Goal: Task Accomplishment & Management: Use online tool/utility

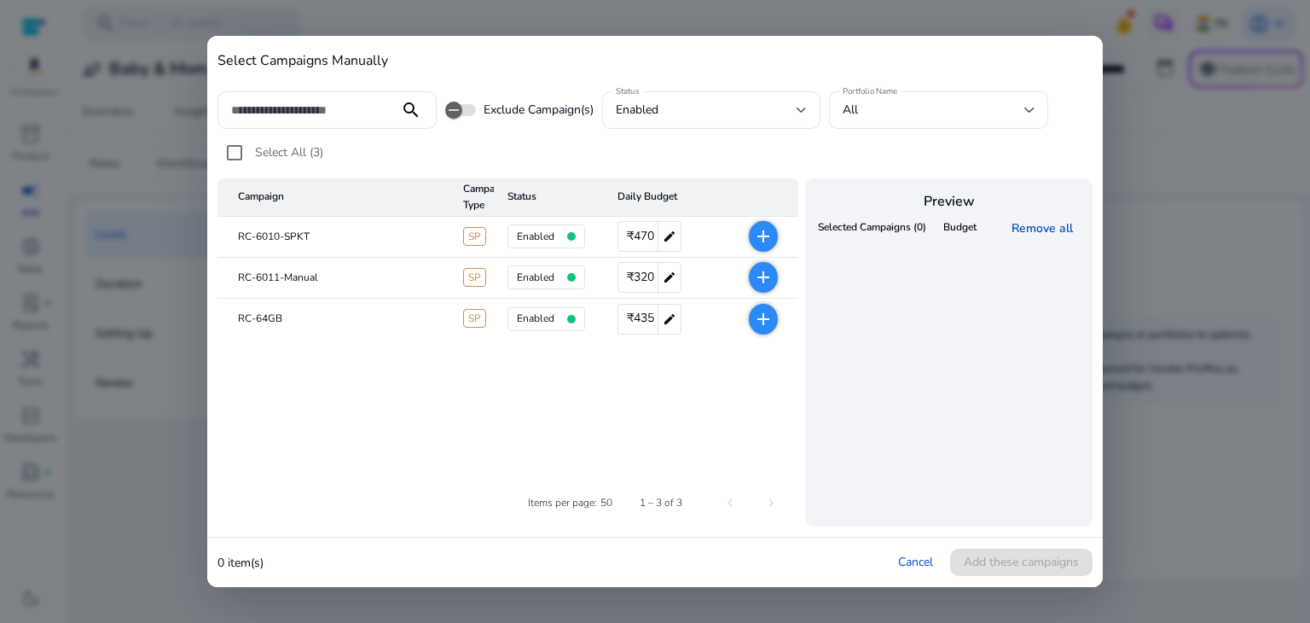
click at [1210, 163] on div at bounding box center [655, 311] width 1310 height 623
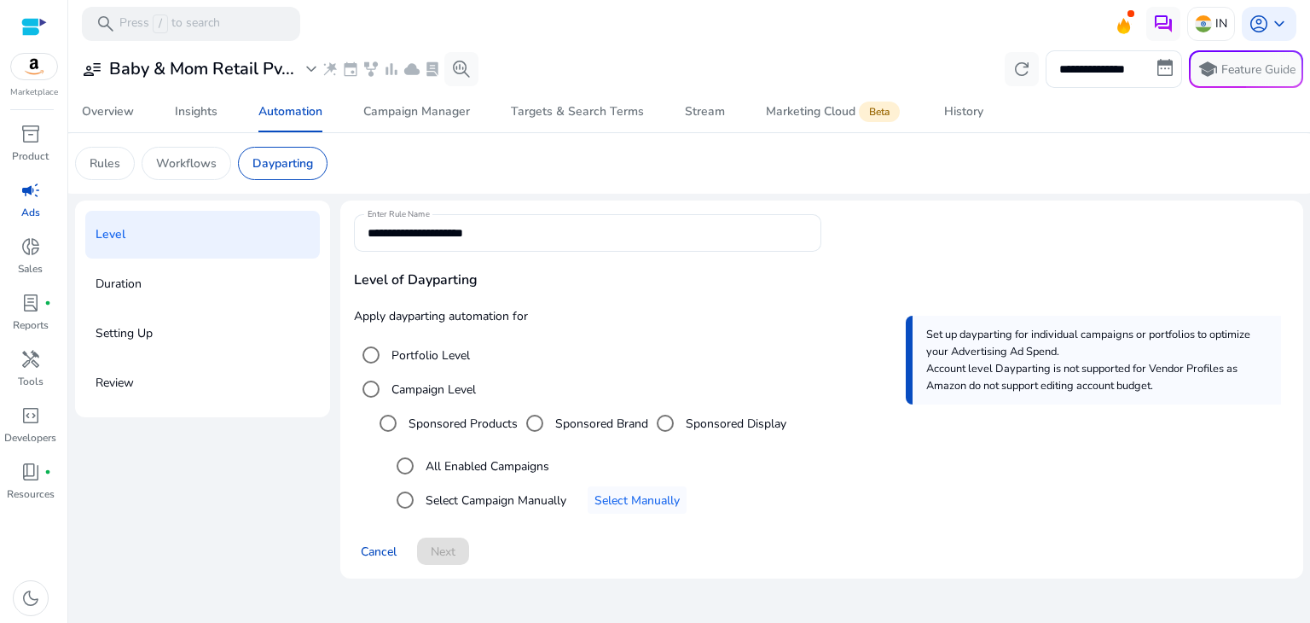
click at [183, 272] on div "Duration" at bounding box center [202, 284] width 235 height 48
click at [617, 495] on span "Select Manually" at bounding box center [636, 500] width 85 height 18
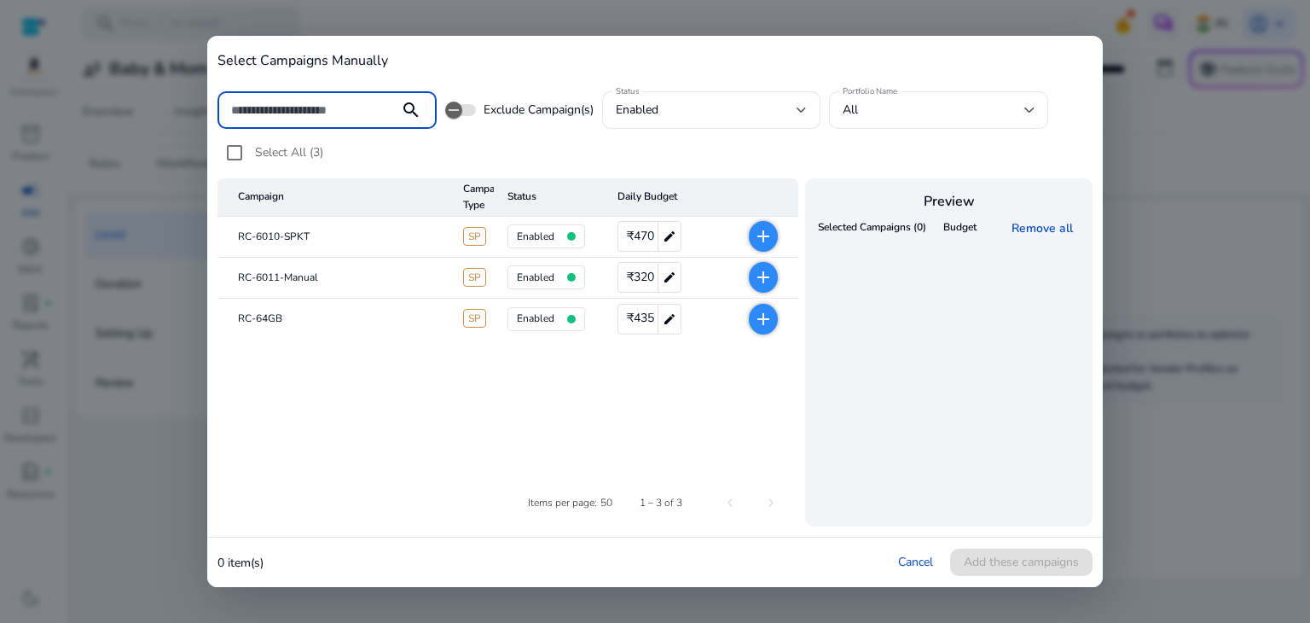
click at [760, 240] on mat-icon "add" at bounding box center [763, 236] width 20 height 20
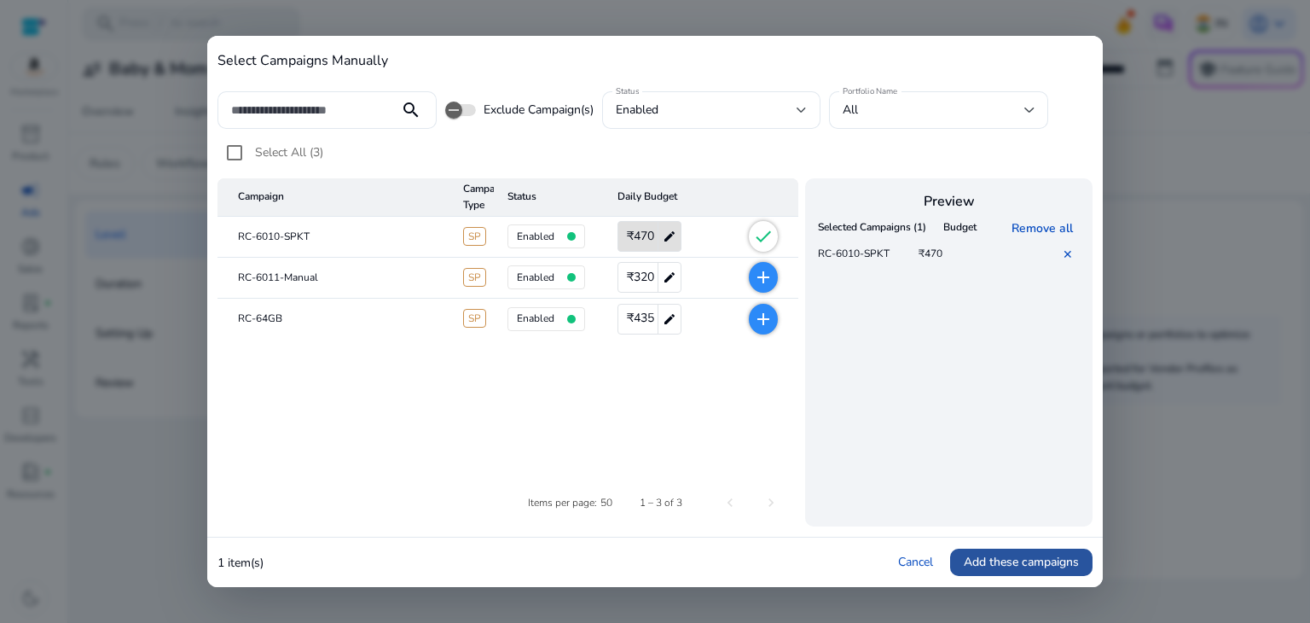
click at [991, 562] on span "Add these campaigns" at bounding box center [1021, 562] width 115 height 18
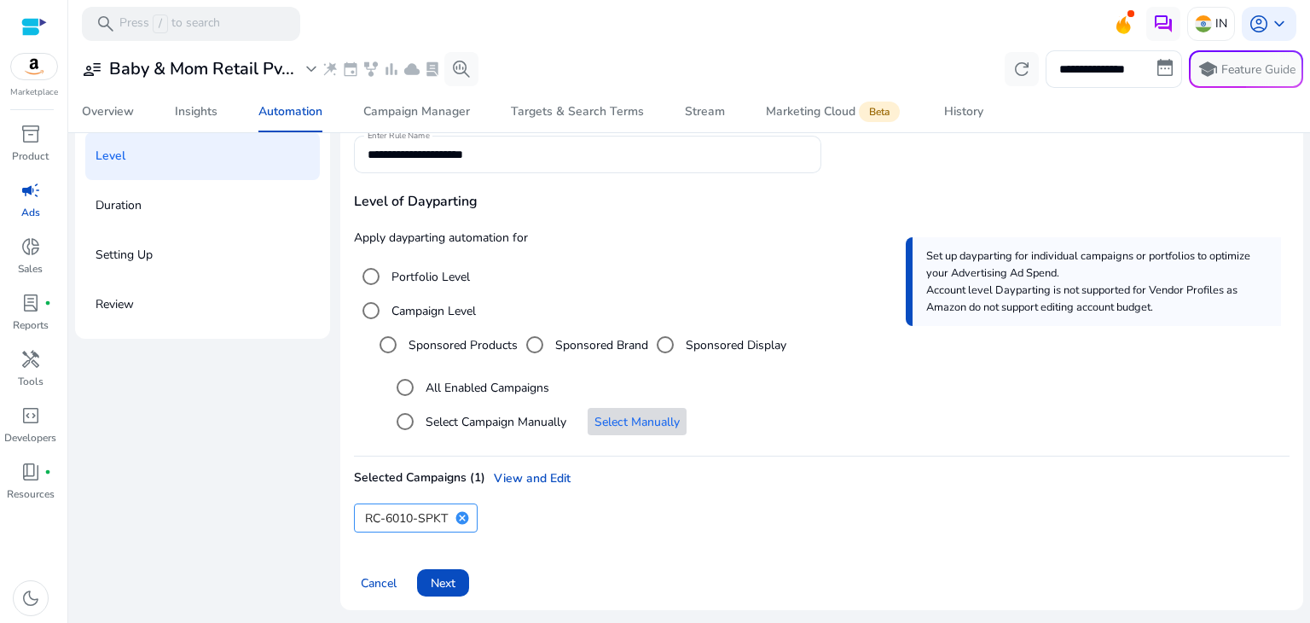
scroll to position [78, 0]
click at [438, 571] on span at bounding box center [443, 582] width 52 height 41
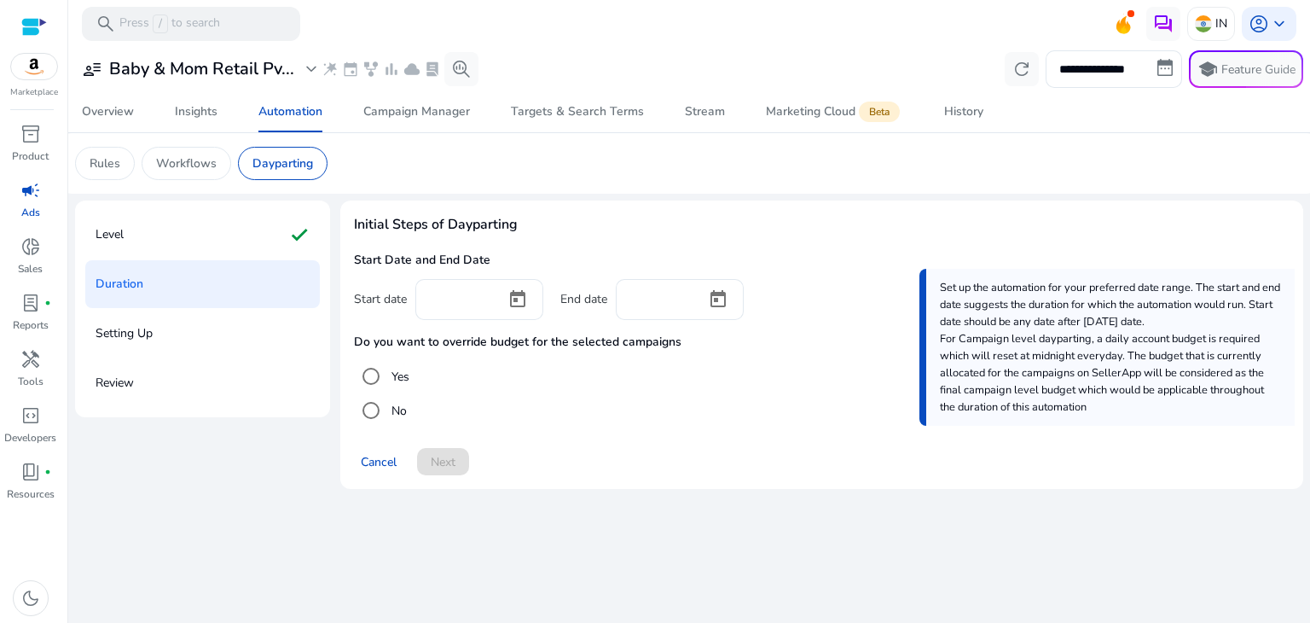
scroll to position [0, 0]
click at [450, 304] on input at bounding box center [460, 297] width 63 height 19
click at [519, 297] on span "Open calendar" at bounding box center [517, 299] width 41 height 41
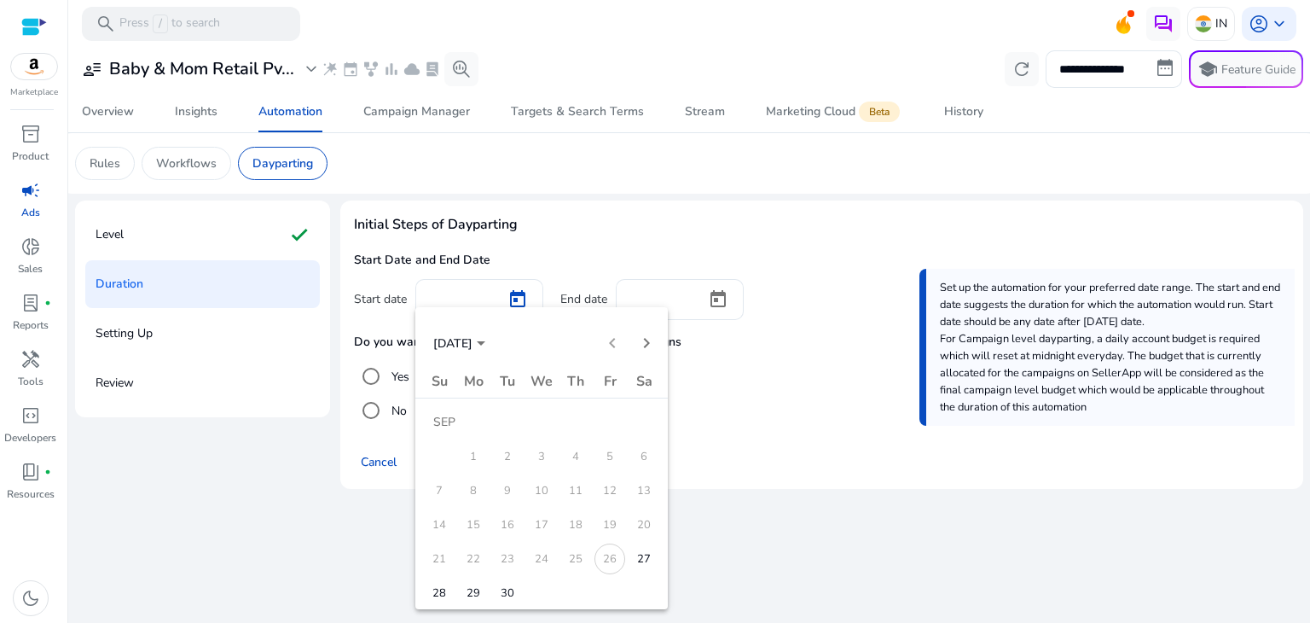
click at [437, 588] on span "28" at bounding box center [439, 592] width 31 height 31
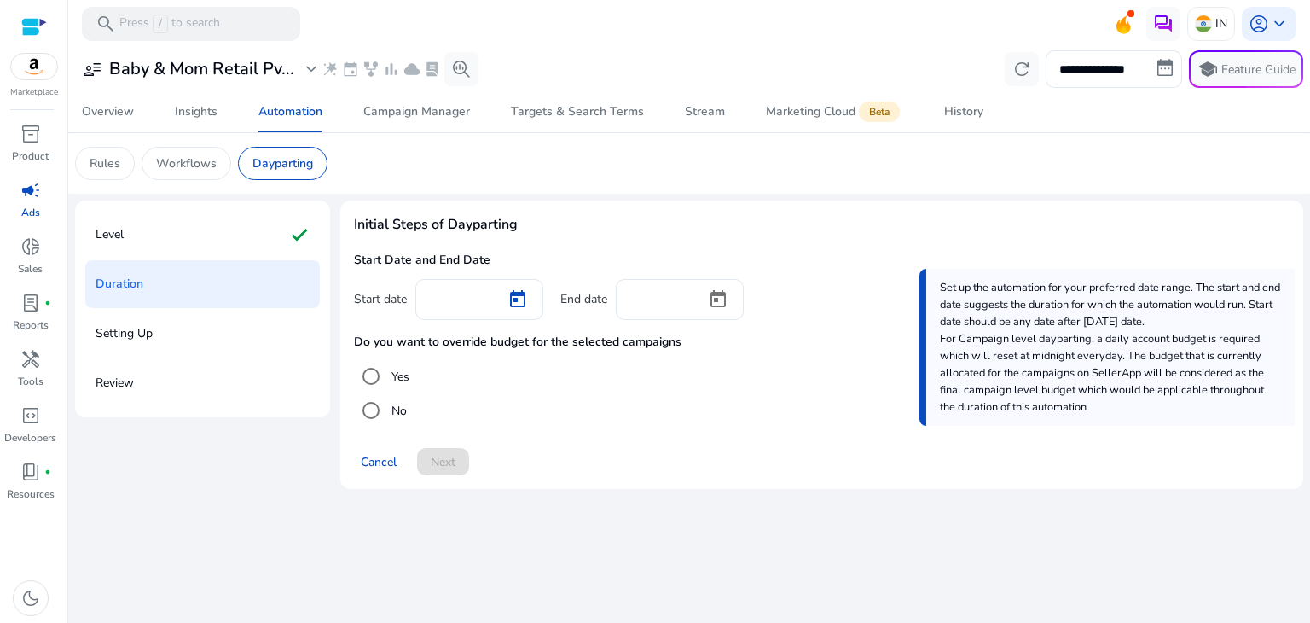
type input "*********"
click at [665, 300] on input at bounding box center [660, 297] width 63 height 19
click at [726, 298] on span "Open calendar" at bounding box center [718, 299] width 41 height 41
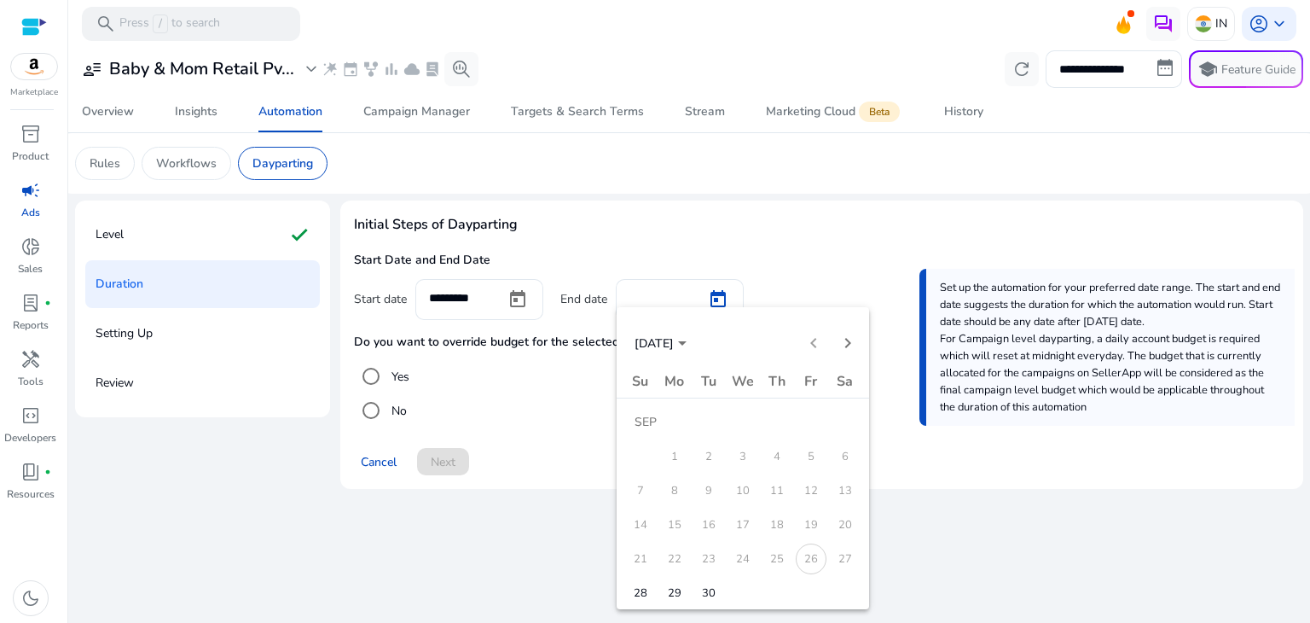
click at [673, 590] on span "29" at bounding box center [674, 592] width 31 height 31
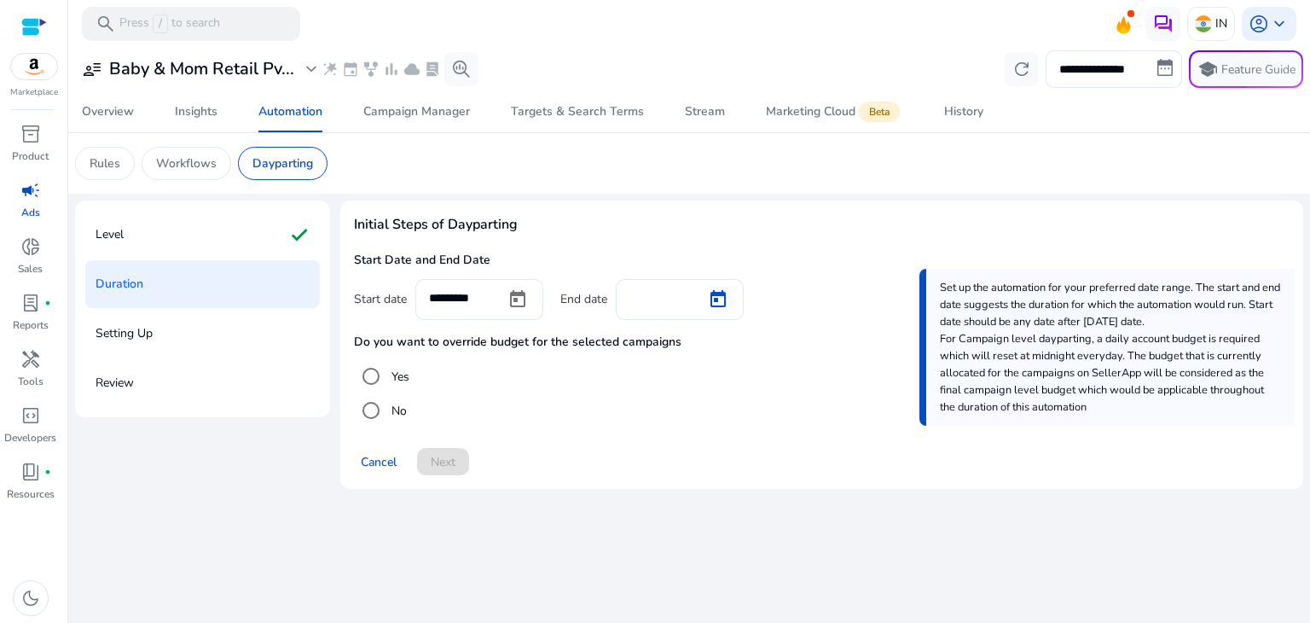
type input "*********"
click at [506, 295] on span "Open calendar" at bounding box center [517, 299] width 41 height 41
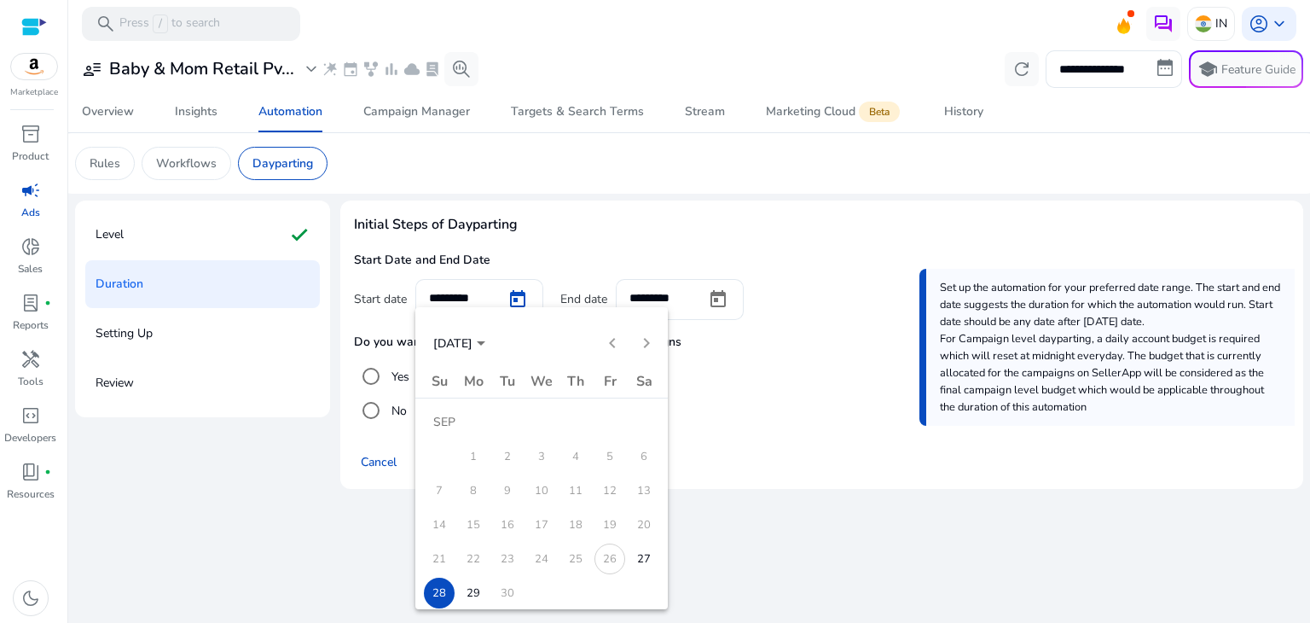
click at [924, 521] on div at bounding box center [655, 311] width 1310 height 623
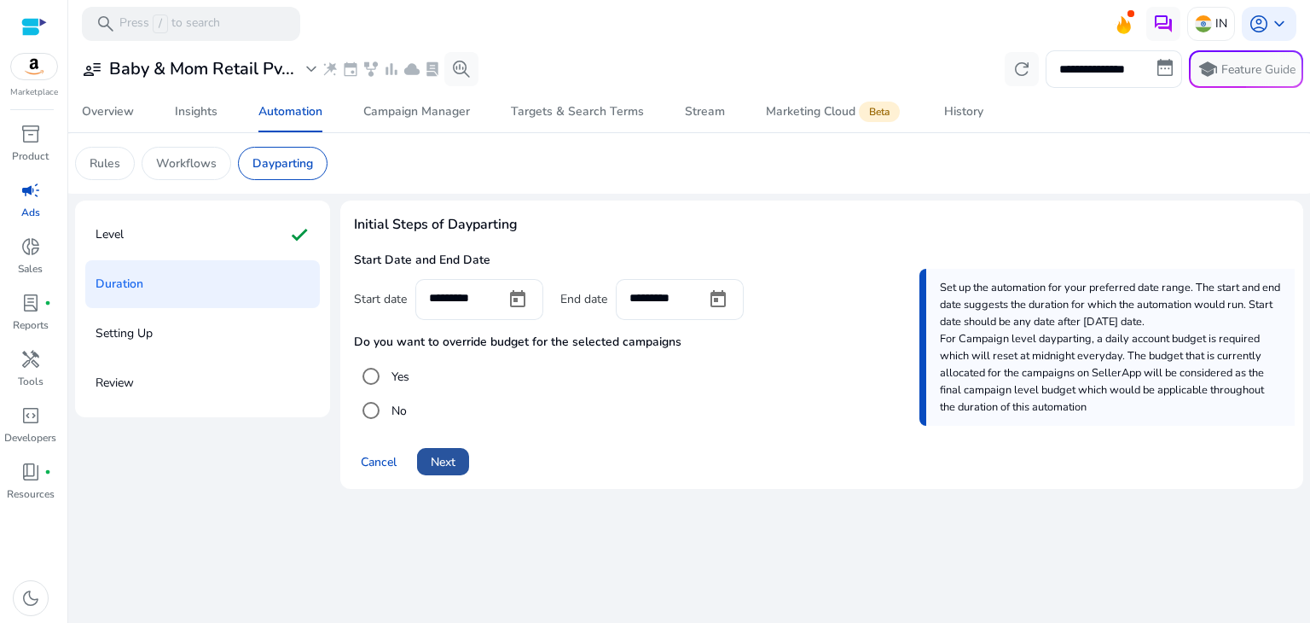
click at [460, 455] on span at bounding box center [443, 461] width 52 height 41
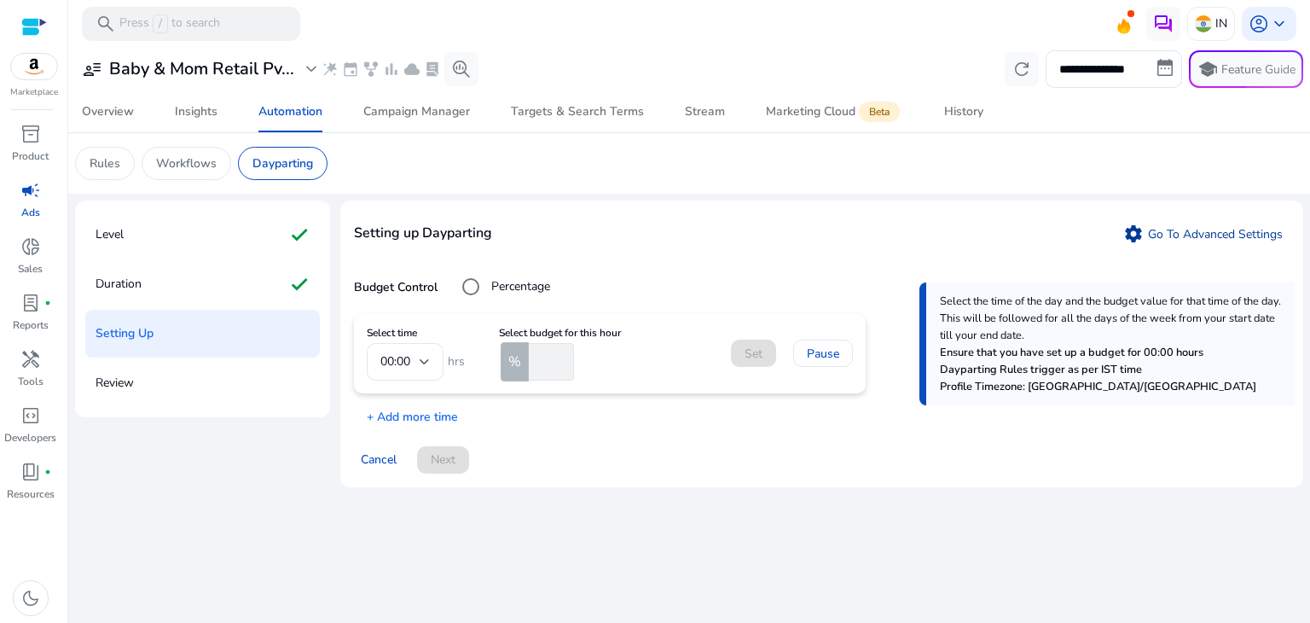
click at [1151, 229] on link "settings Go To Advanced Settings" at bounding box center [1202, 233] width 173 height 27
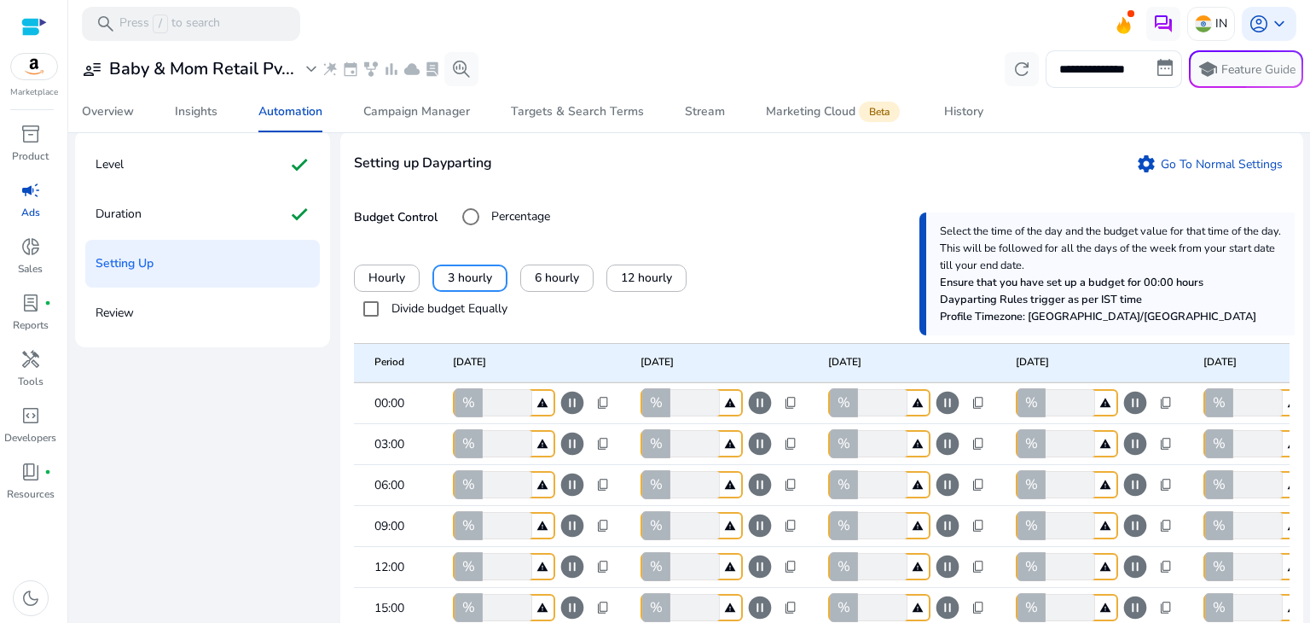
scroll to position [61, 0]
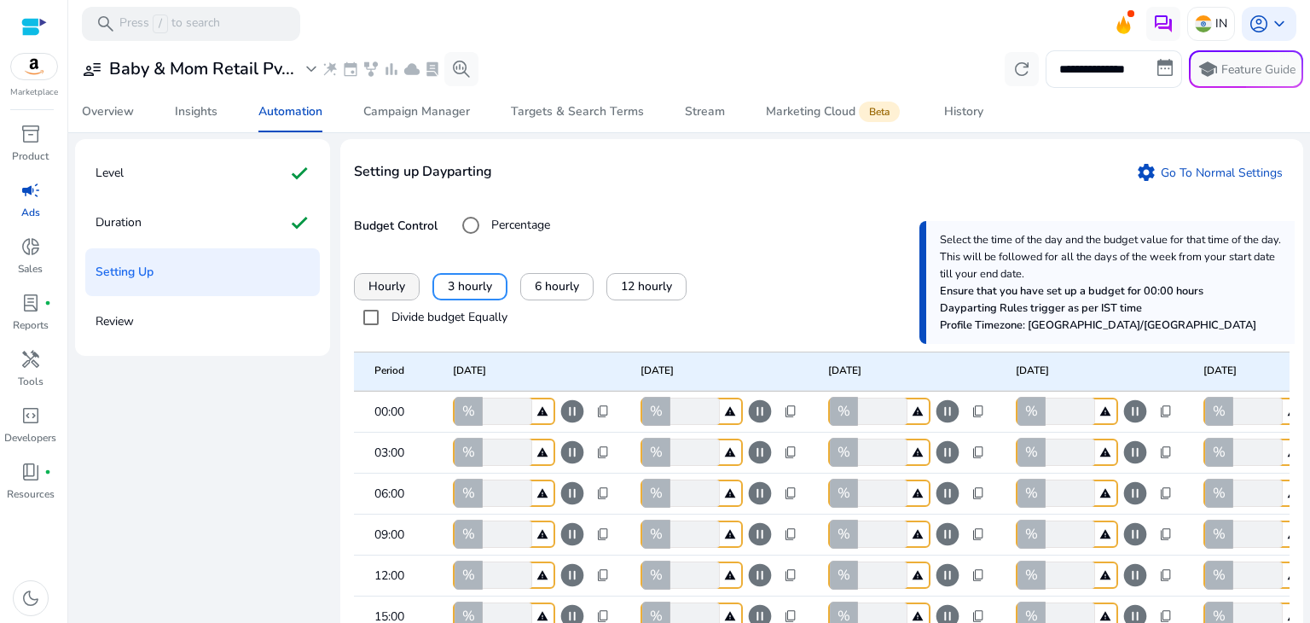
click at [385, 274] on span at bounding box center [387, 286] width 64 height 41
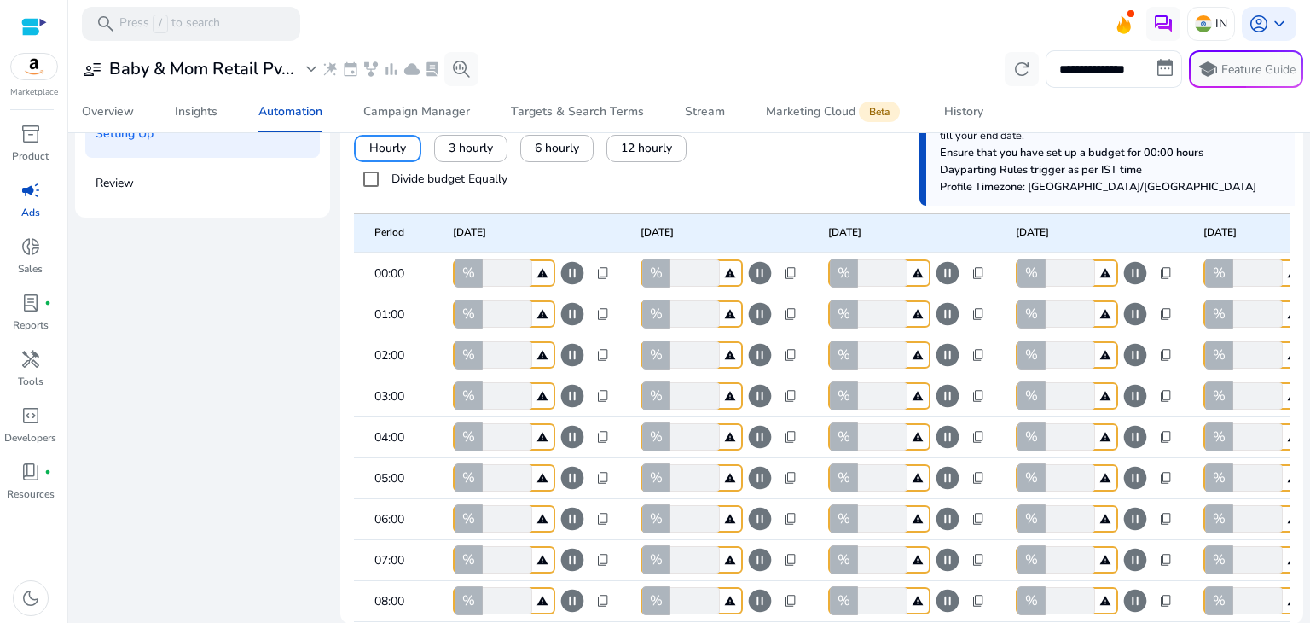
scroll to position [0, 0]
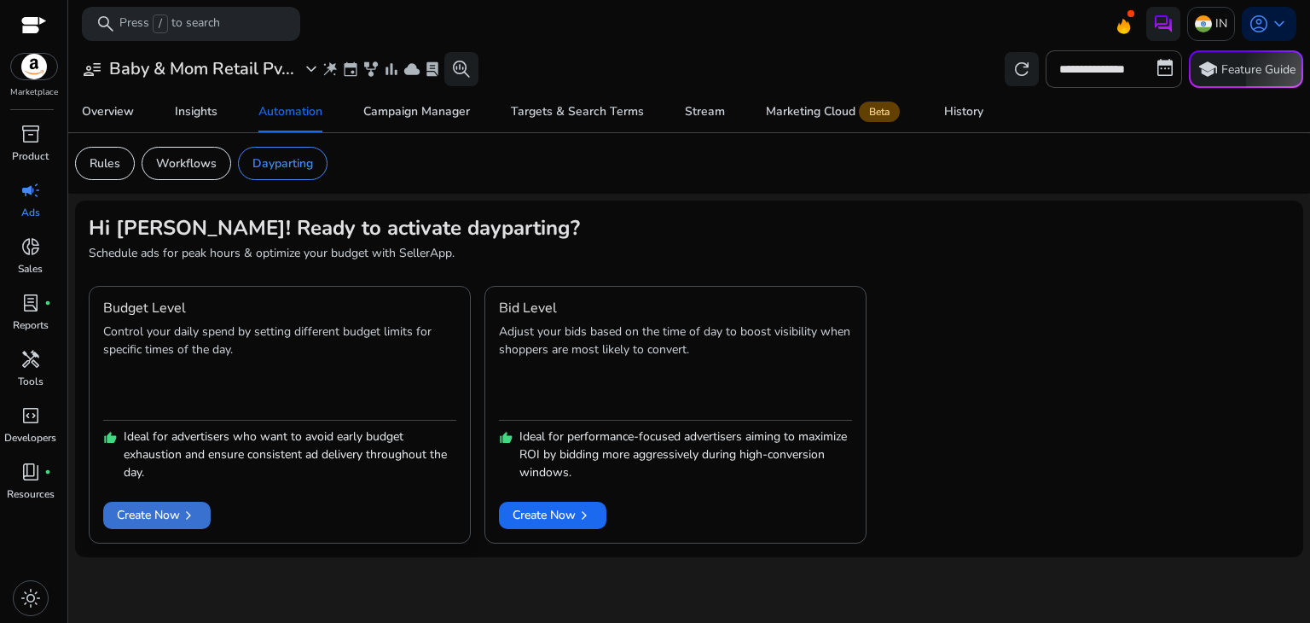
click at [173, 504] on span at bounding box center [156, 515] width 107 height 41
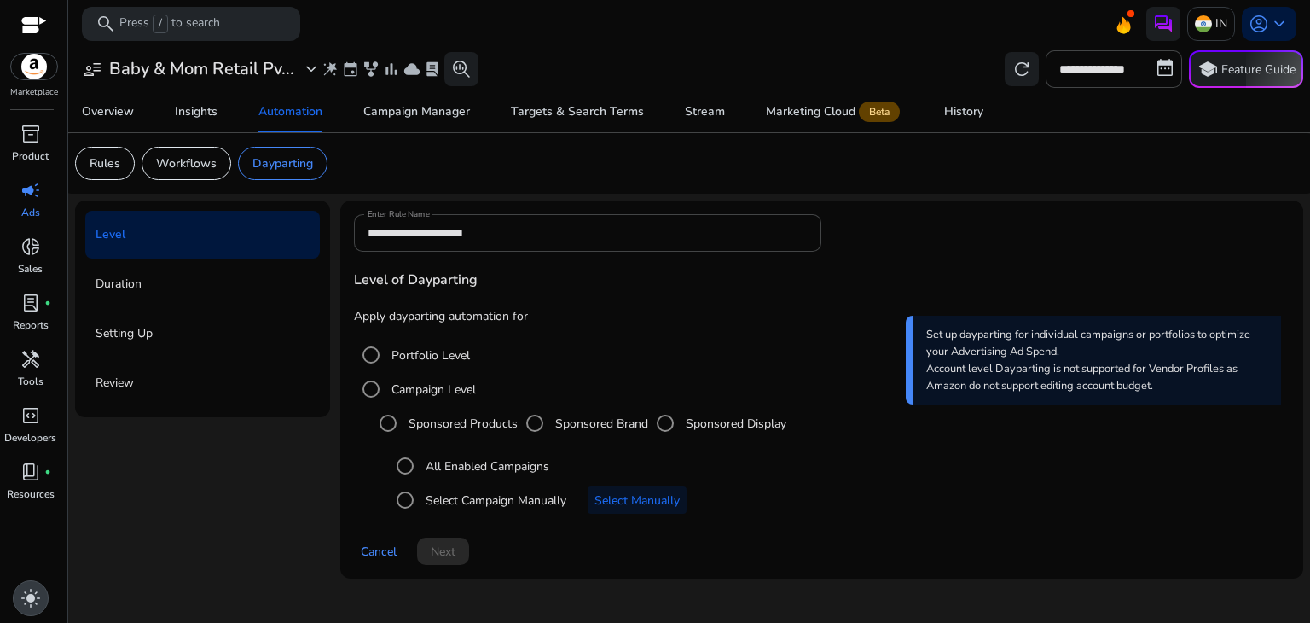
click at [32, 606] on span "light_mode" at bounding box center [30, 598] width 20 height 20
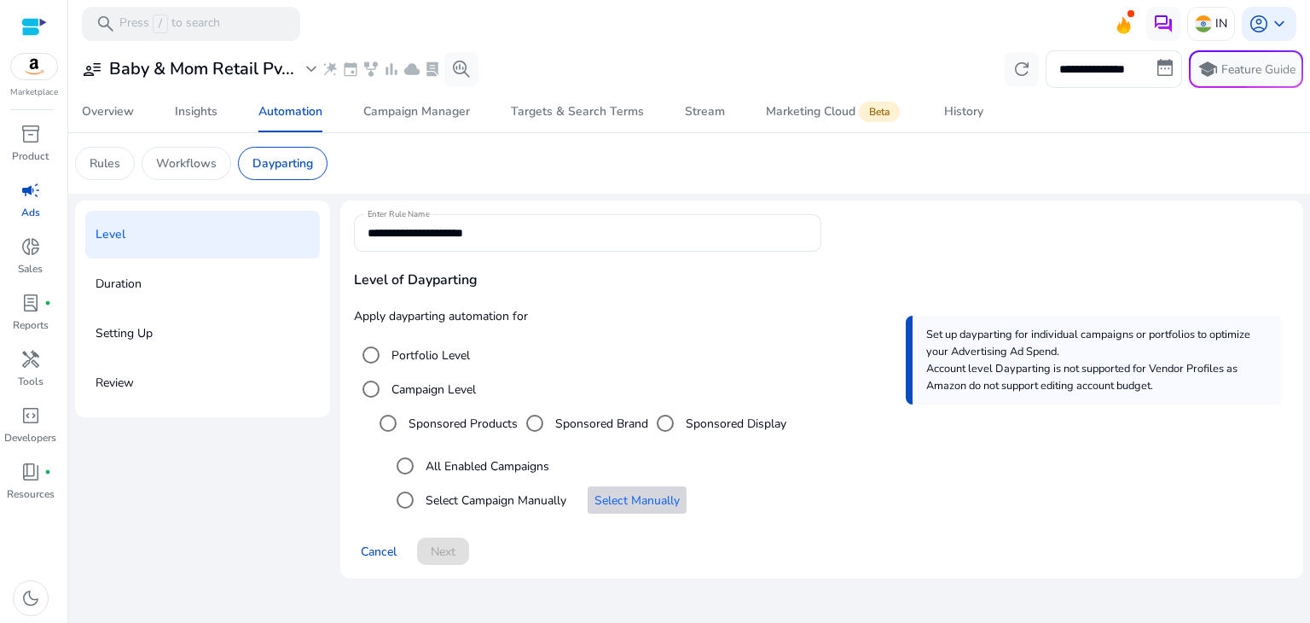
click at [623, 506] on span "Select Manually" at bounding box center [636, 500] width 85 height 18
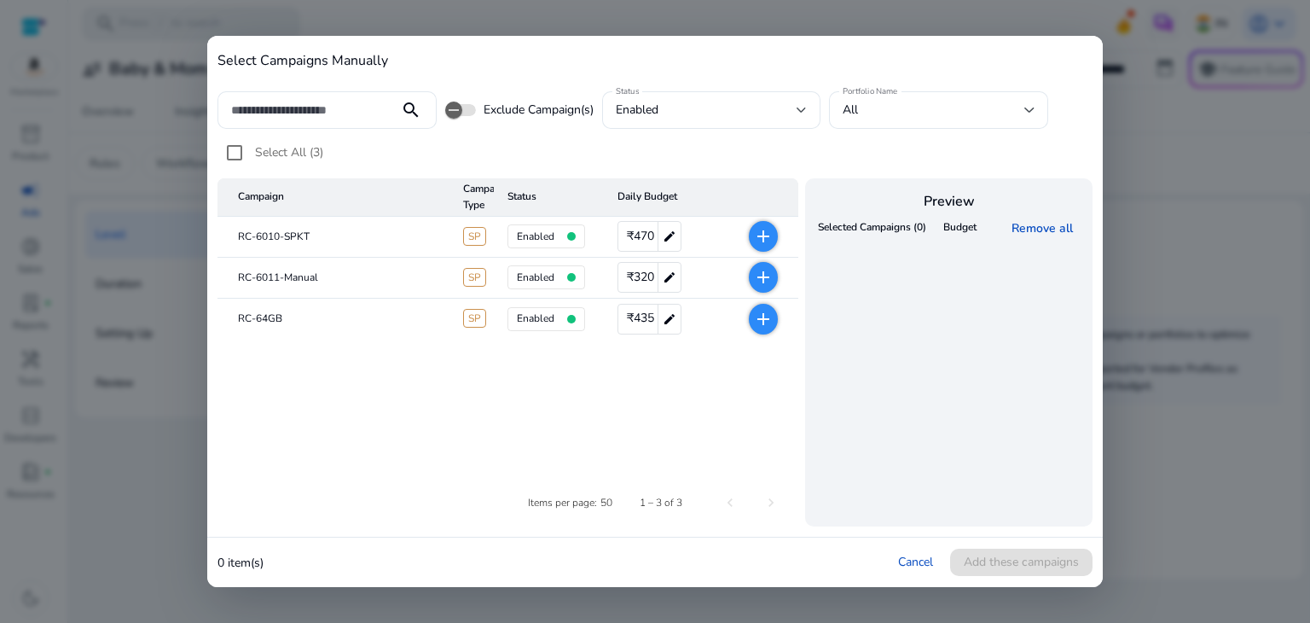
click at [755, 242] on mat-icon "add" at bounding box center [763, 236] width 20 height 20
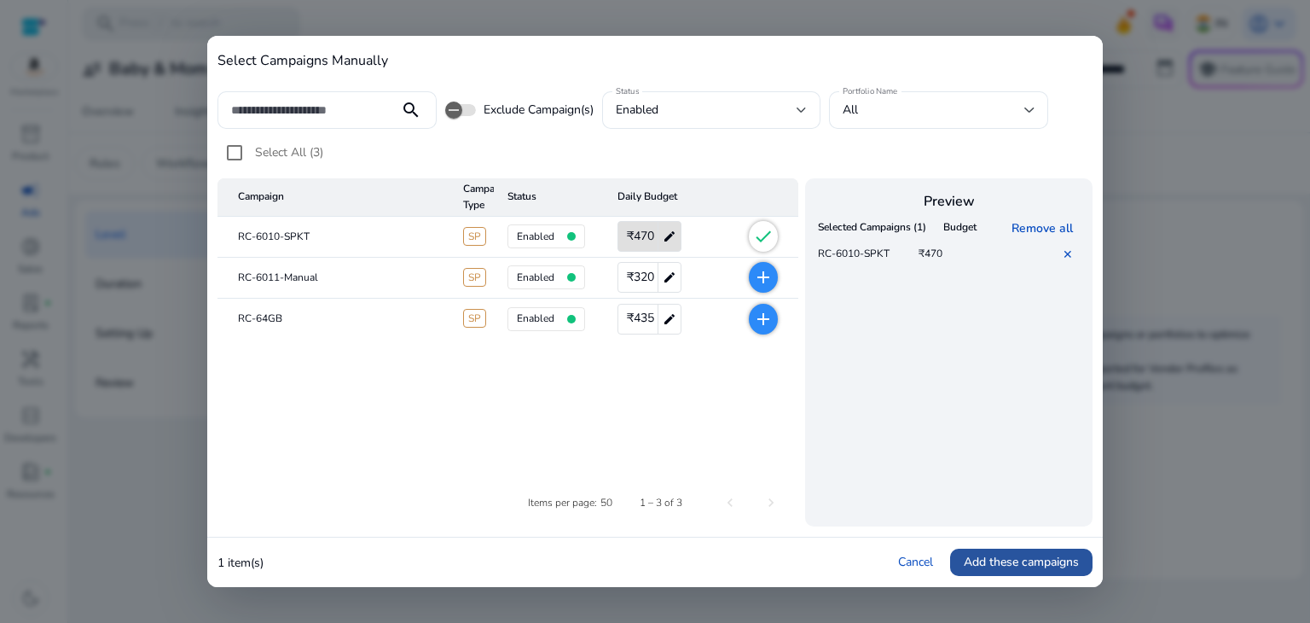
click at [970, 559] on span "Add these campaigns" at bounding box center [1021, 562] width 115 height 18
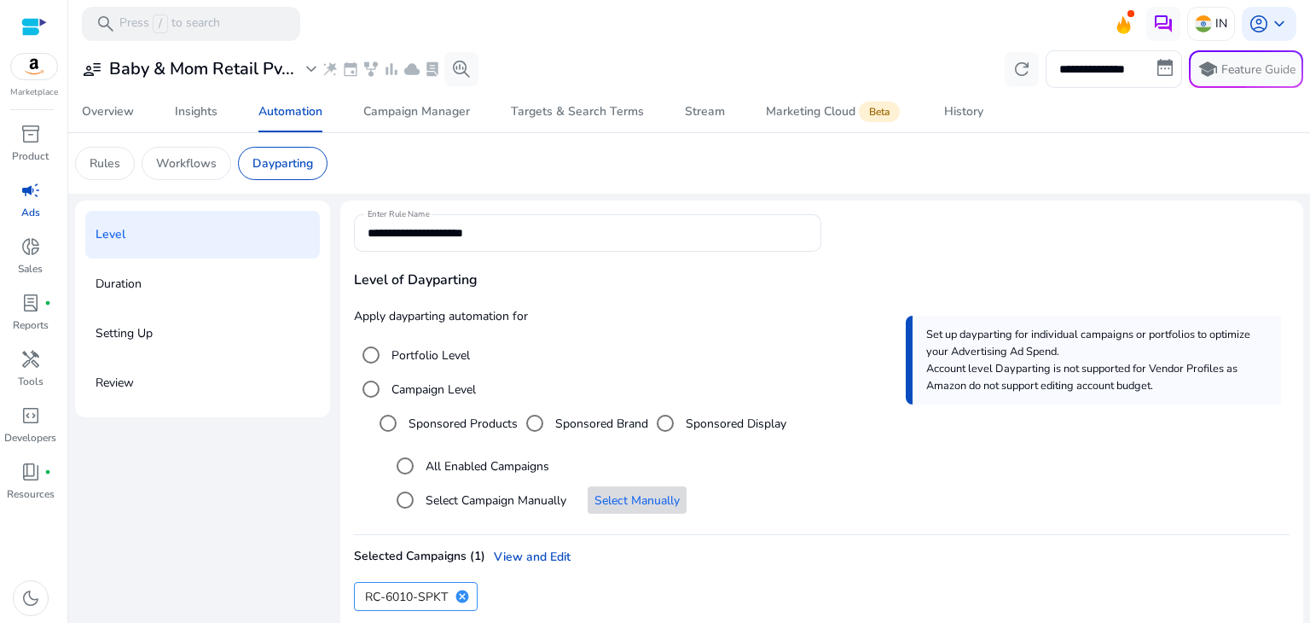
scroll to position [78, 0]
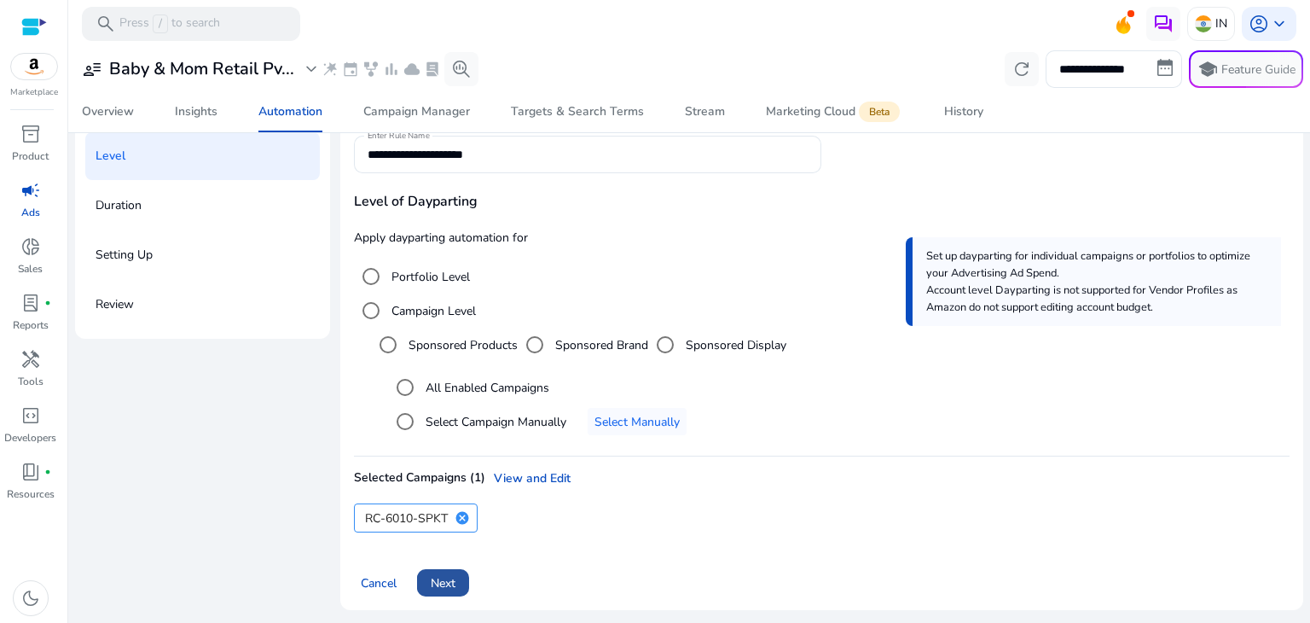
click at [454, 577] on span "Next" at bounding box center [443, 583] width 25 height 18
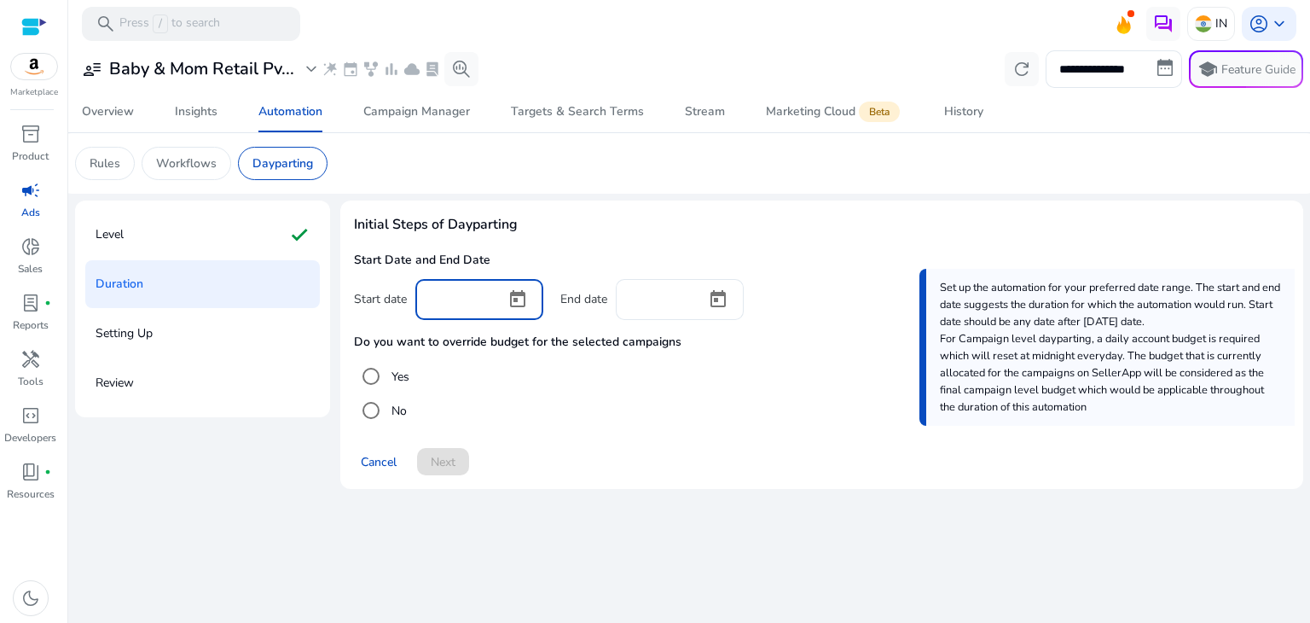
click at [463, 304] on input at bounding box center [460, 297] width 63 height 19
click at [511, 298] on span "Open calendar" at bounding box center [517, 299] width 41 height 41
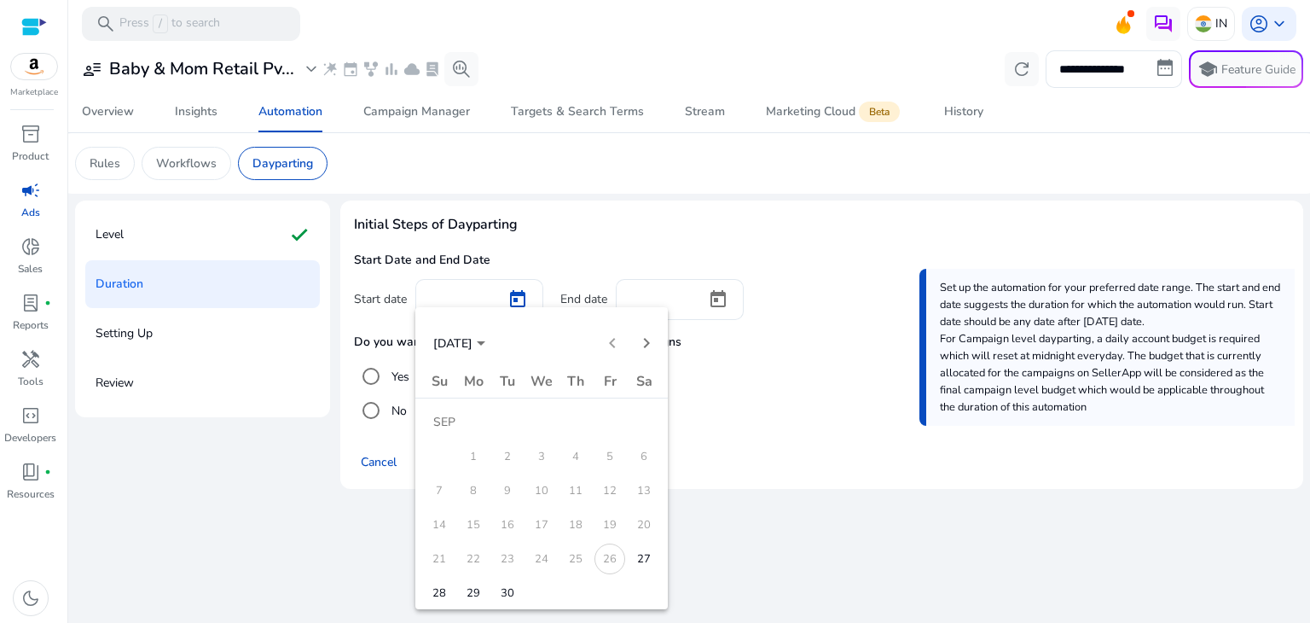
click at [444, 584] on span "28" at bounding box center [439, 592] width 31 height 31
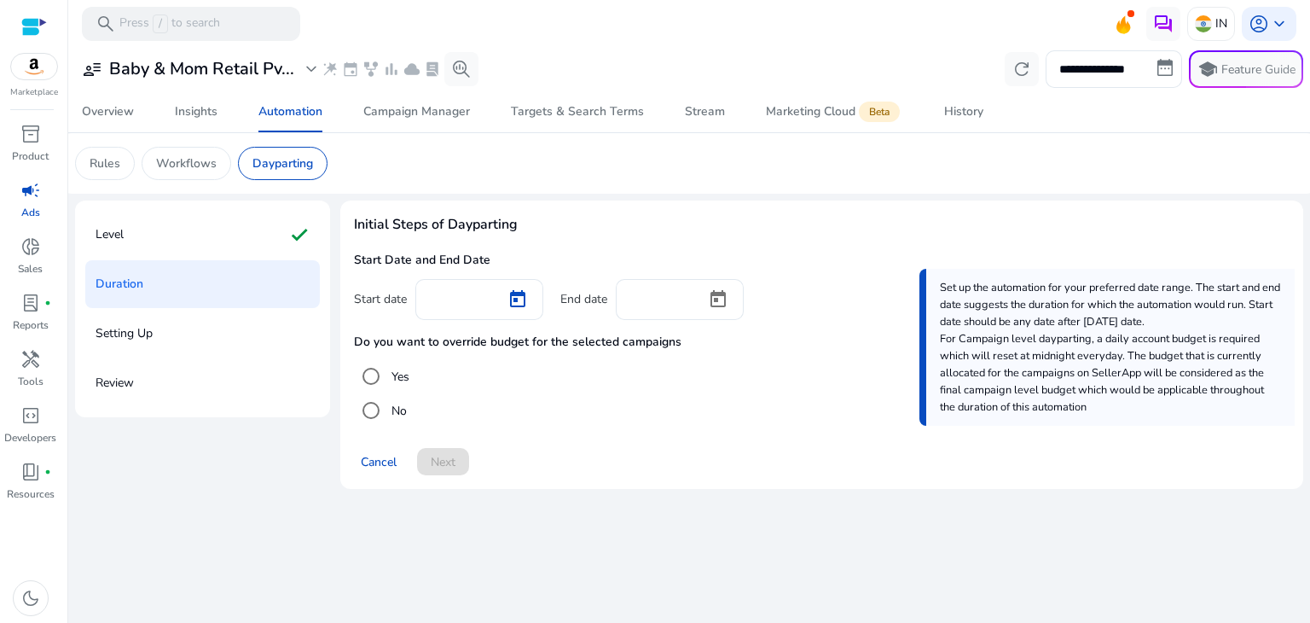
type input "*********"
click at [675, 286] on div at bounding box center [660, 298] width 63 height 38
click at [717, 291] on span "Open calendar" at bounding box center [718, 299] width 41 height 41
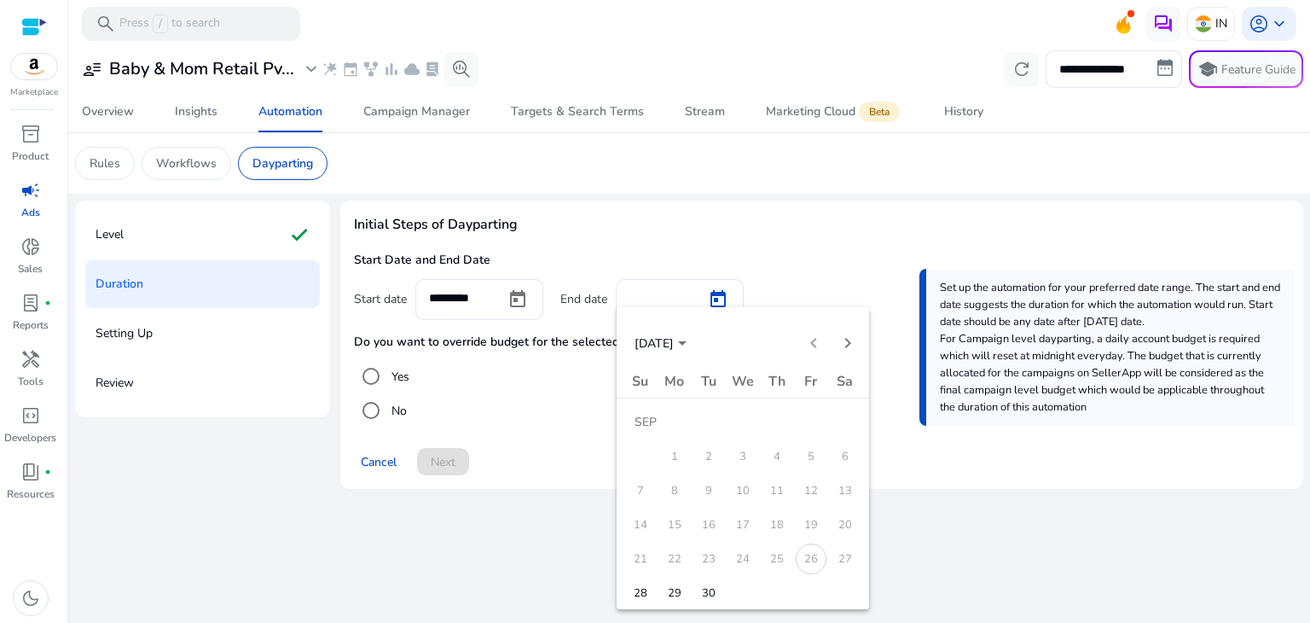
click at [675, 588] on span "29" at bounding box center [674, 592] width 31 height 31
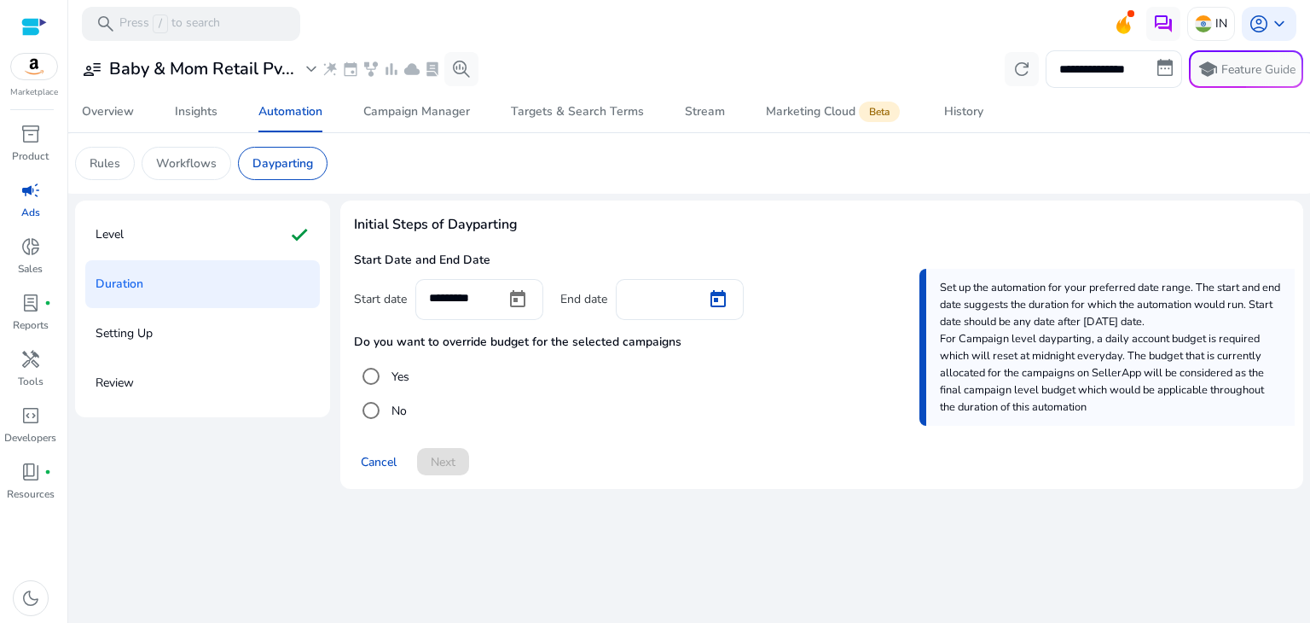
type input "*********"
click at [432, 455] on span "Next" at bounding box center [443, 462] width 25 height 18
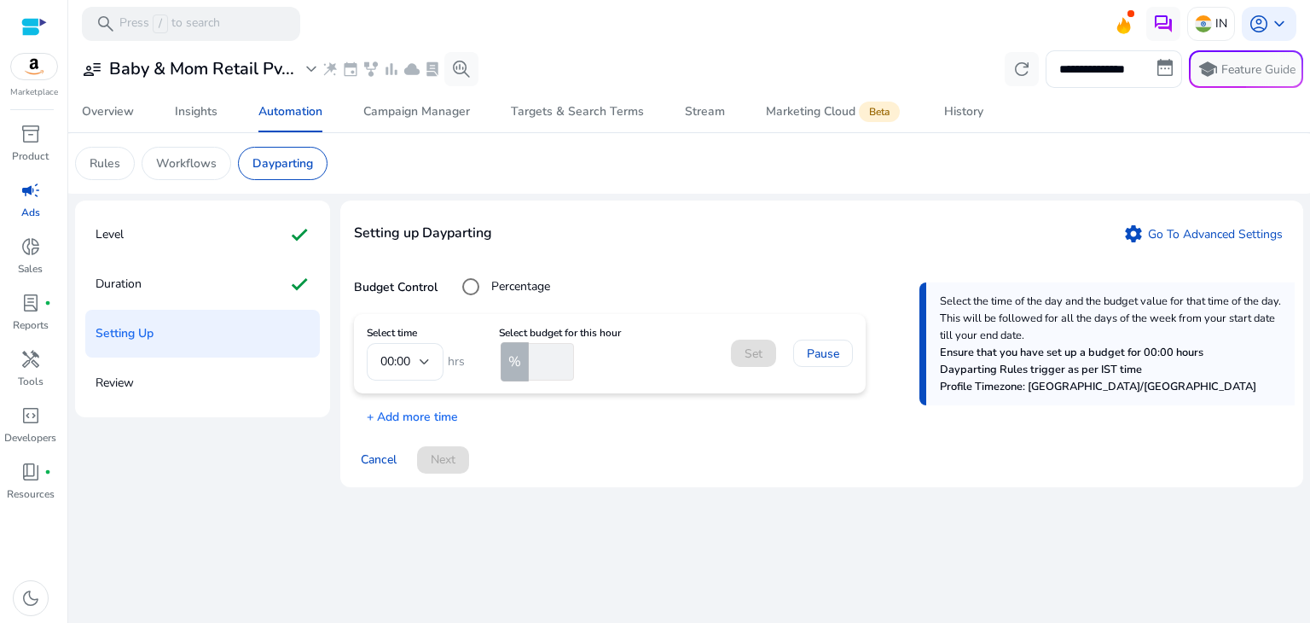
click at [548, 359] on input "number" at bounding box center [549, 362] width 49 height 38
type input "*"
click at [748, 352] on span "Set" at bounding box center [754, 354] width 18 height 18
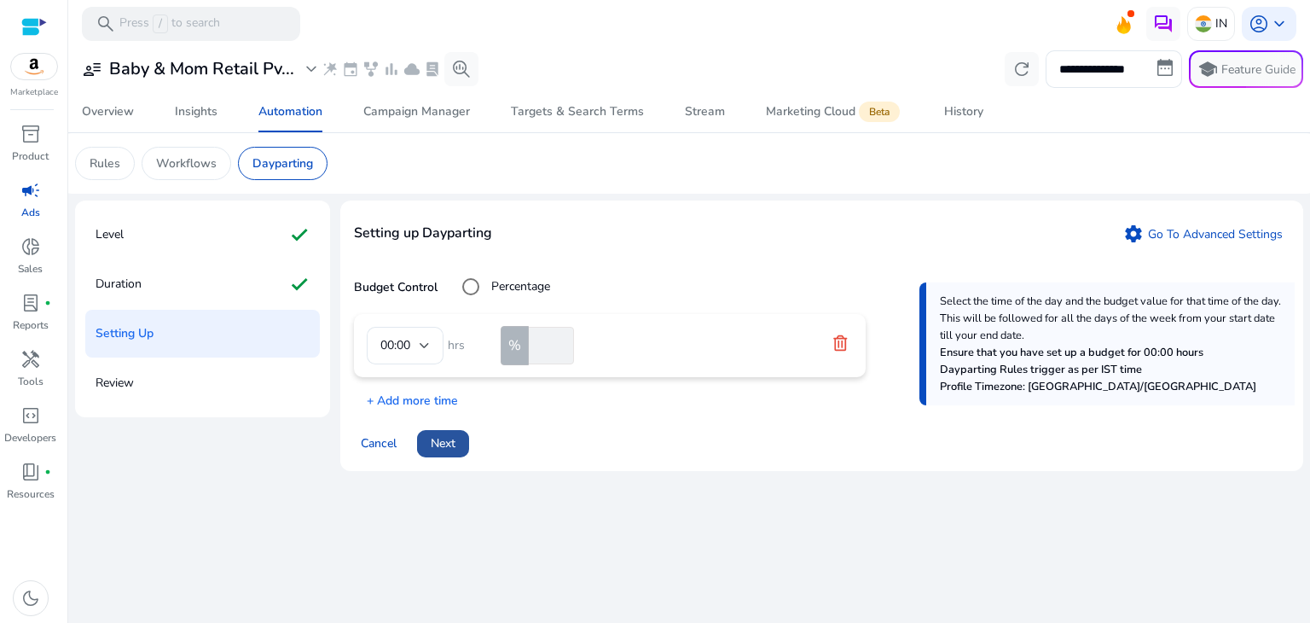
click at [445, 439] on span "Next" at bounding box center [443, 443] width 25 height 18
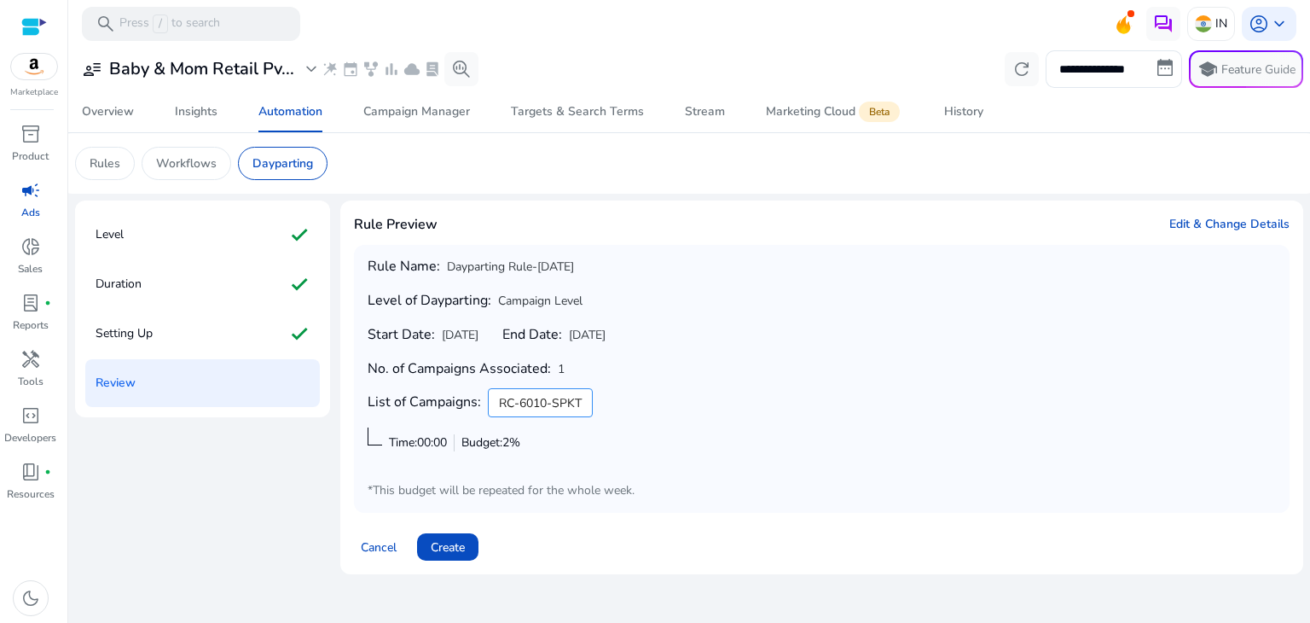
click at [1061, 348] on div "Rule Name: Dayparting Rule-[DATE] Level of Dayparting: Campaign Level Start Dat…" at bounding box center [822, 378] width 908 height 240
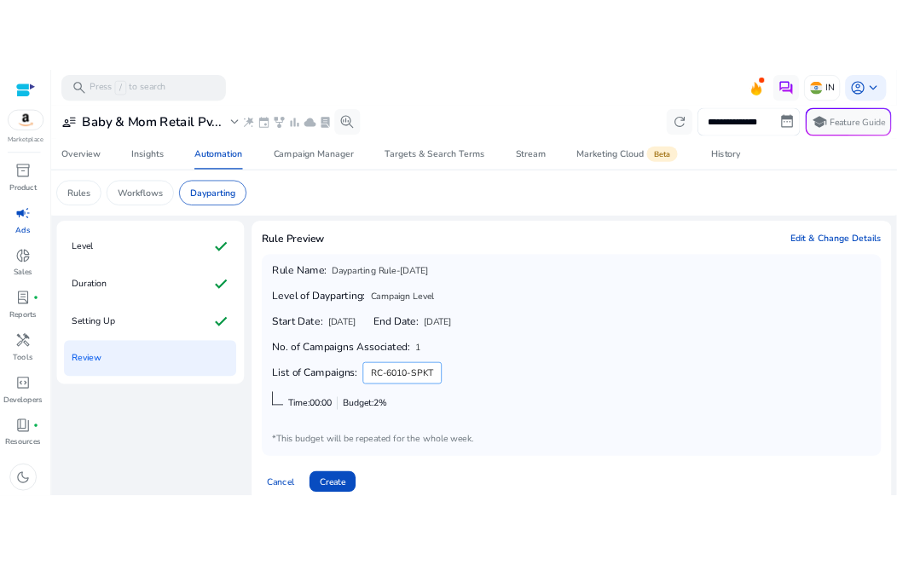
scroll to position [22, 0]
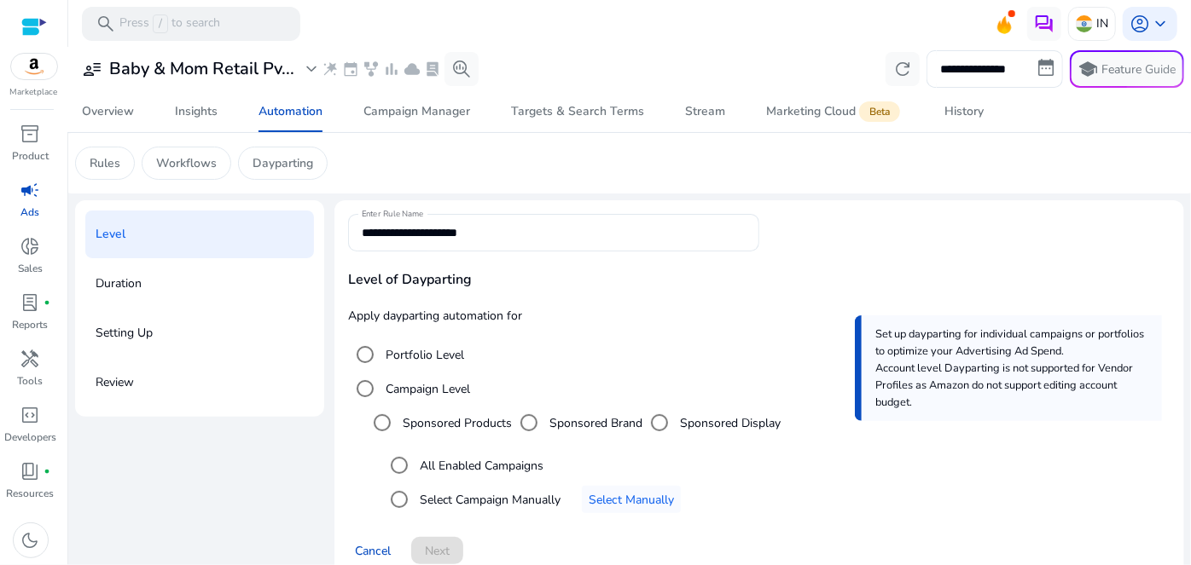
drag, startPoint x: 1185, startPoint y: 189, endPoint x: 1003, endPoint y: 185, distance: 182.6
click at [896, 185] on mat-card "Rules Workflows Dayparting" at bounding box center [629, 163] width 1136 height 61
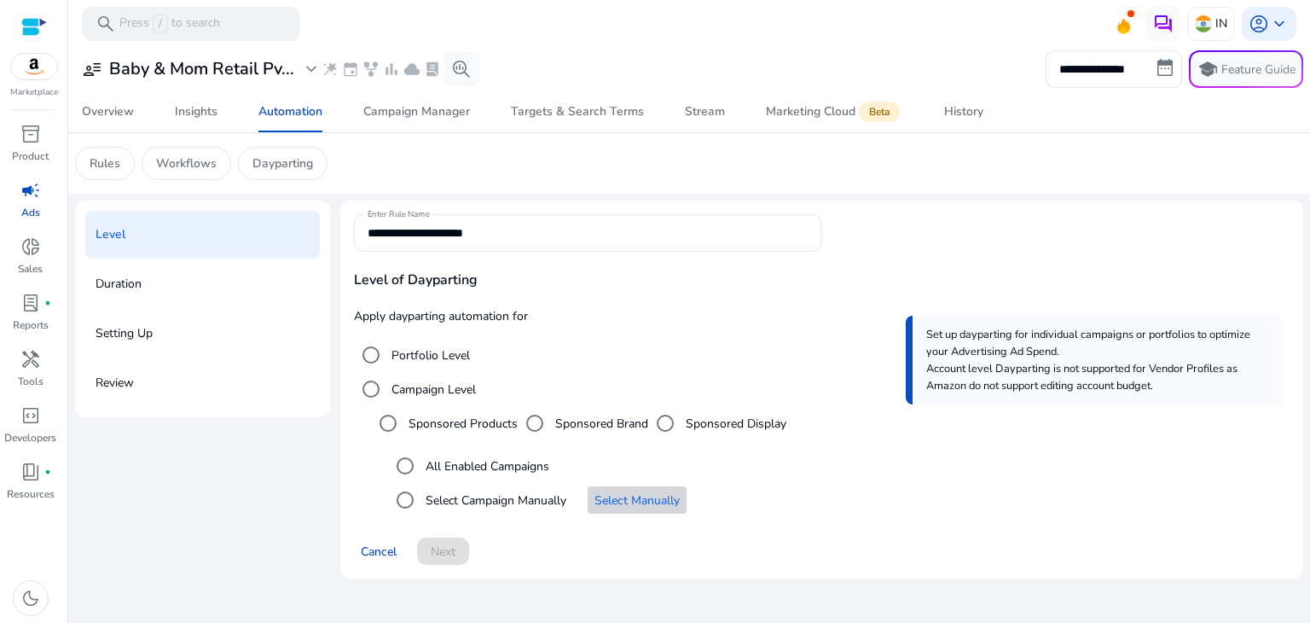
click at [614, 506] on span "Select Manually" at bounding box center [636, 500] width 85 height 18
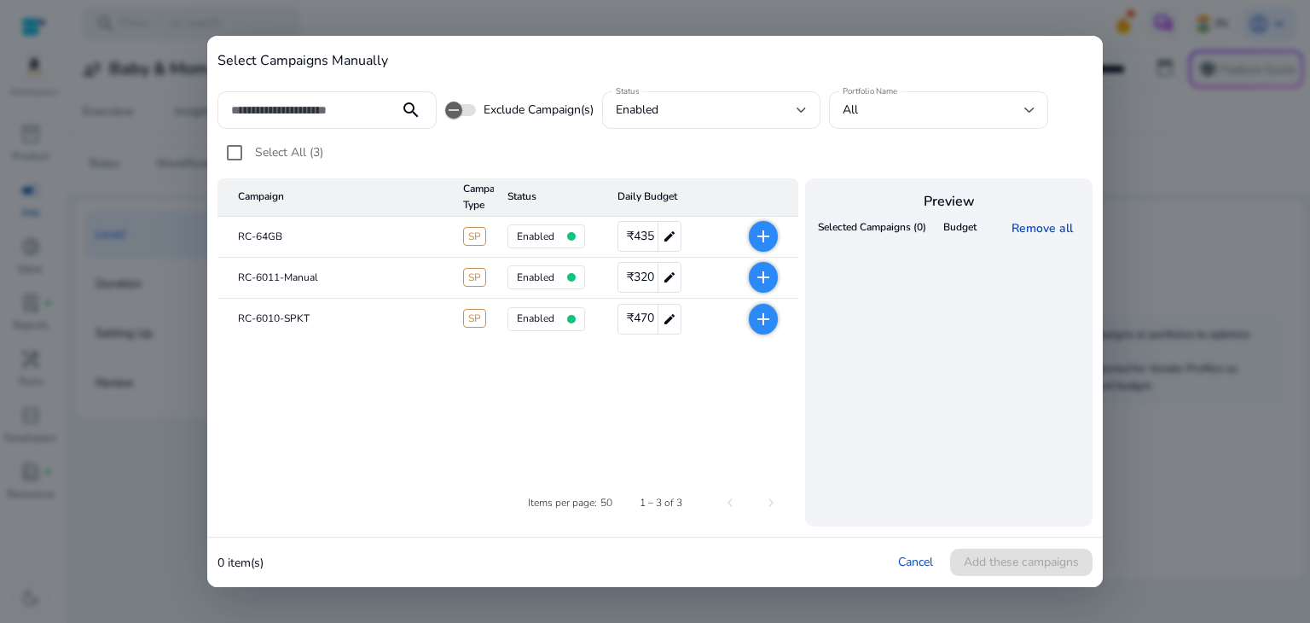
click at [759, 233] on mat-icon "add" at bounding box center [763, 236] width 20 height 20
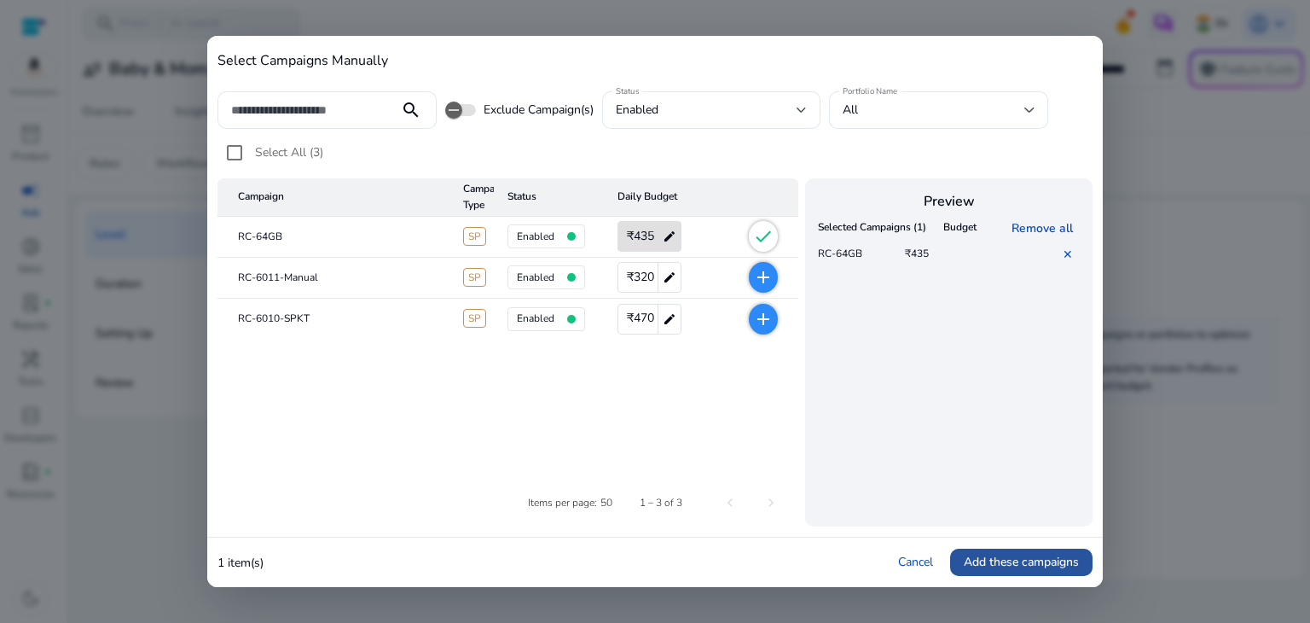
click at [896, 565] on span "Add these campaigns" at bounding box center [1021, 562] width 115 height 18
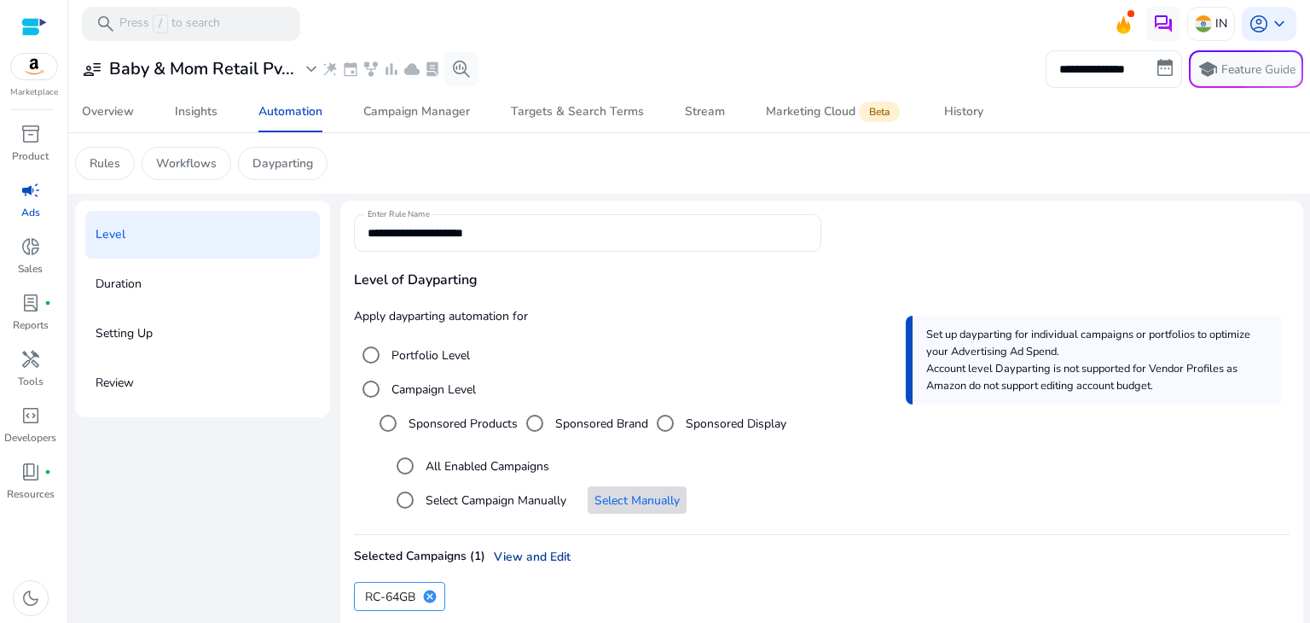
scroll to position [78, 0]
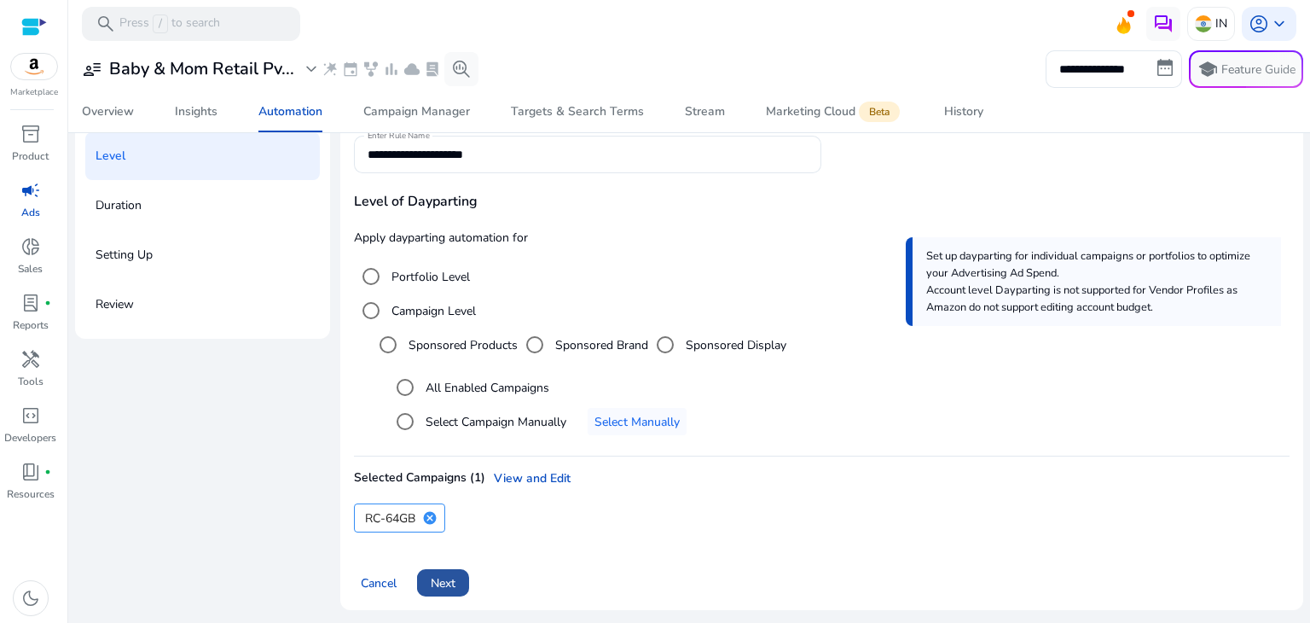
click at [444, 565] on span "Next" at bounding box center [443, 583] width 25 height 18
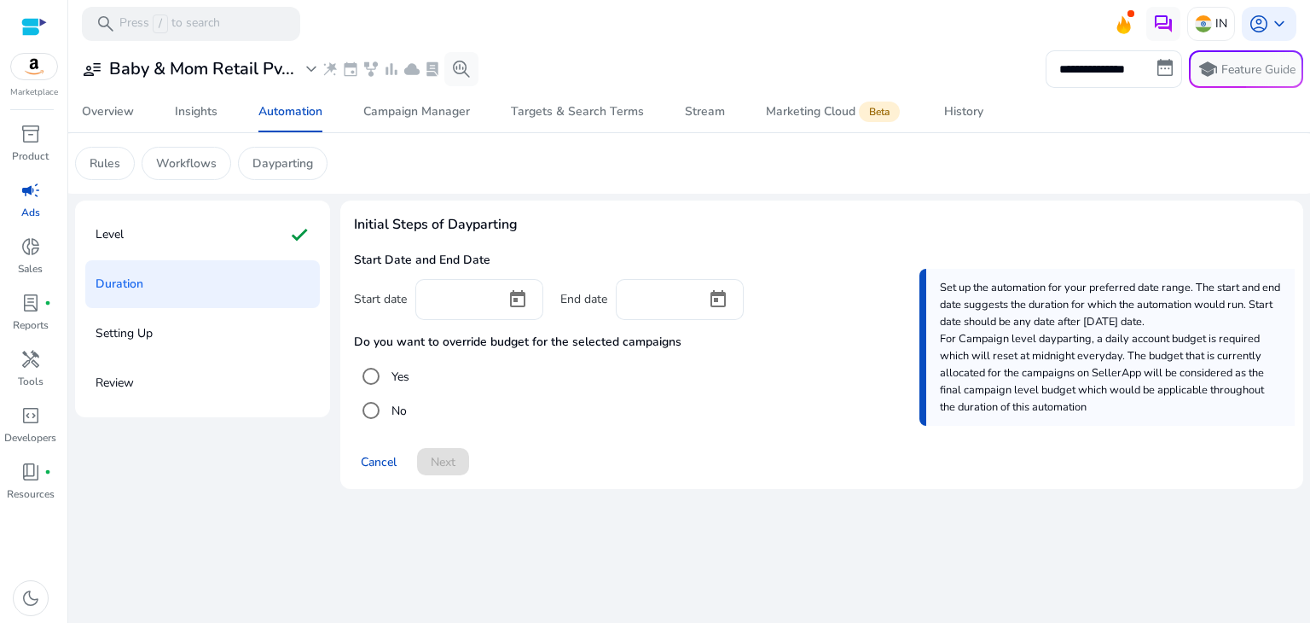
scroll to position [0, 0]
click at [464, 298] on input at bounding box center [460, 297] width 63 height 19
click at [519, 309] on span "Open calendar" at bounding box center [517, 299] width 41 height 41
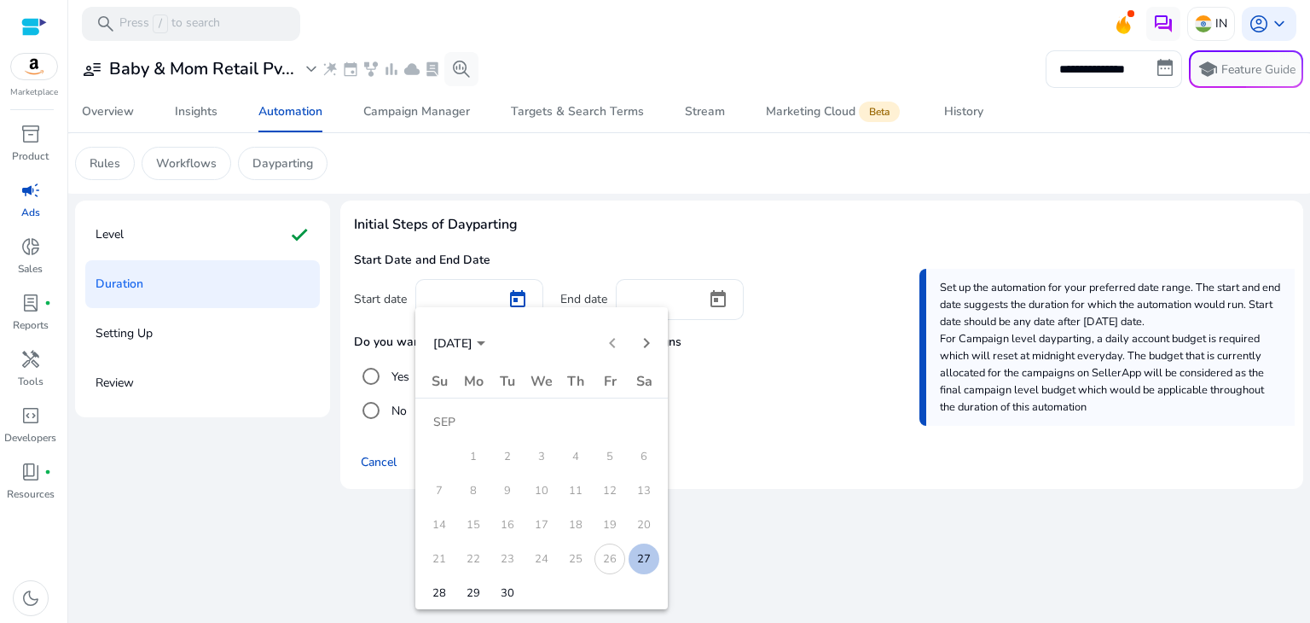
click at [634, 560] on span "27" at bounding box center [644, 558] width 31 height 31
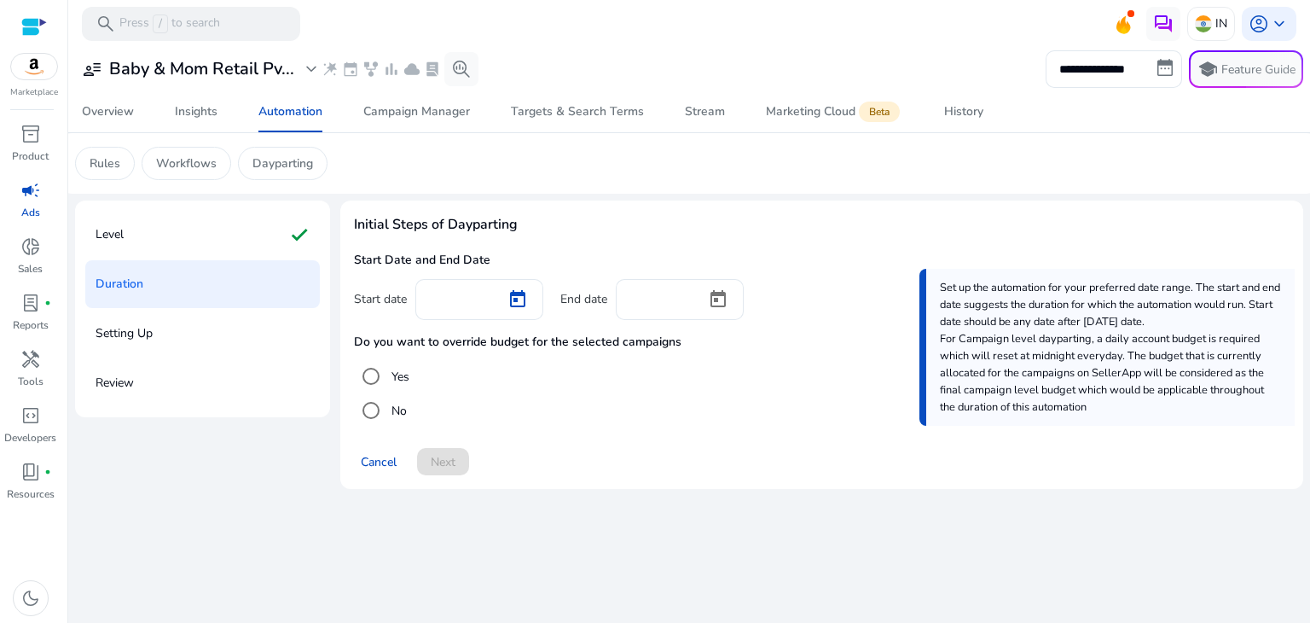
type input "*********"
click at [716, 304] on span "Open calendar" at bounding box center [718, 299] width 41 height 41
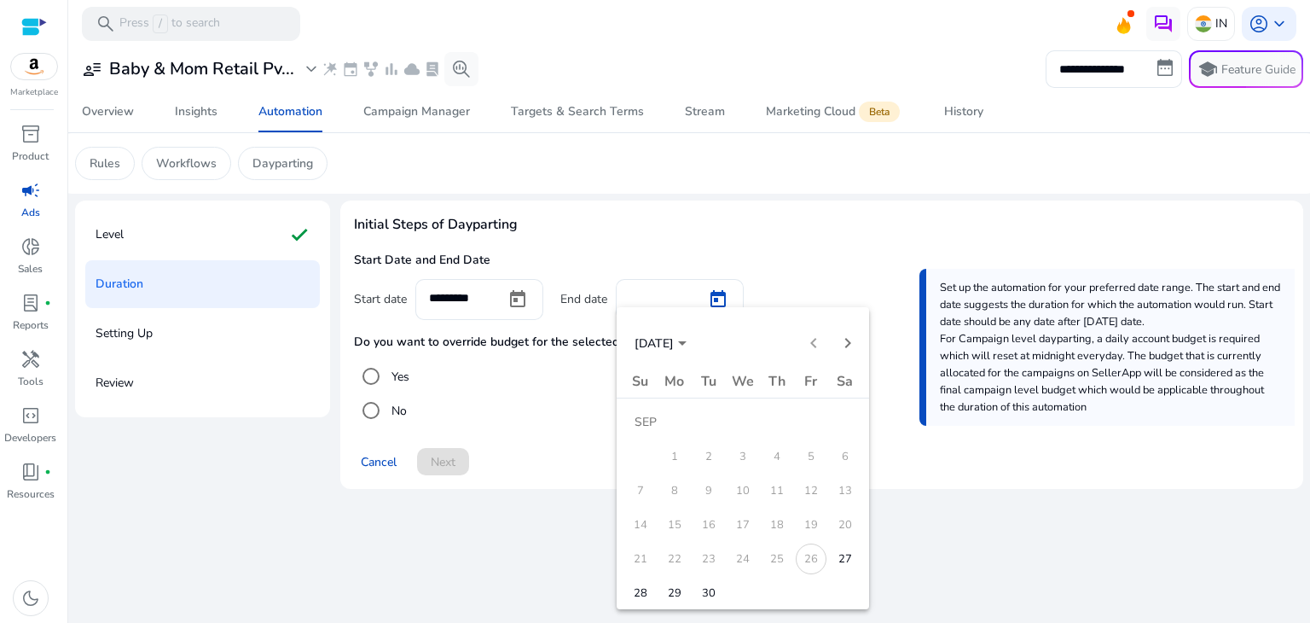
click at [638, 565] on span "28" at bounding box center [640, 592] width 31 height 31
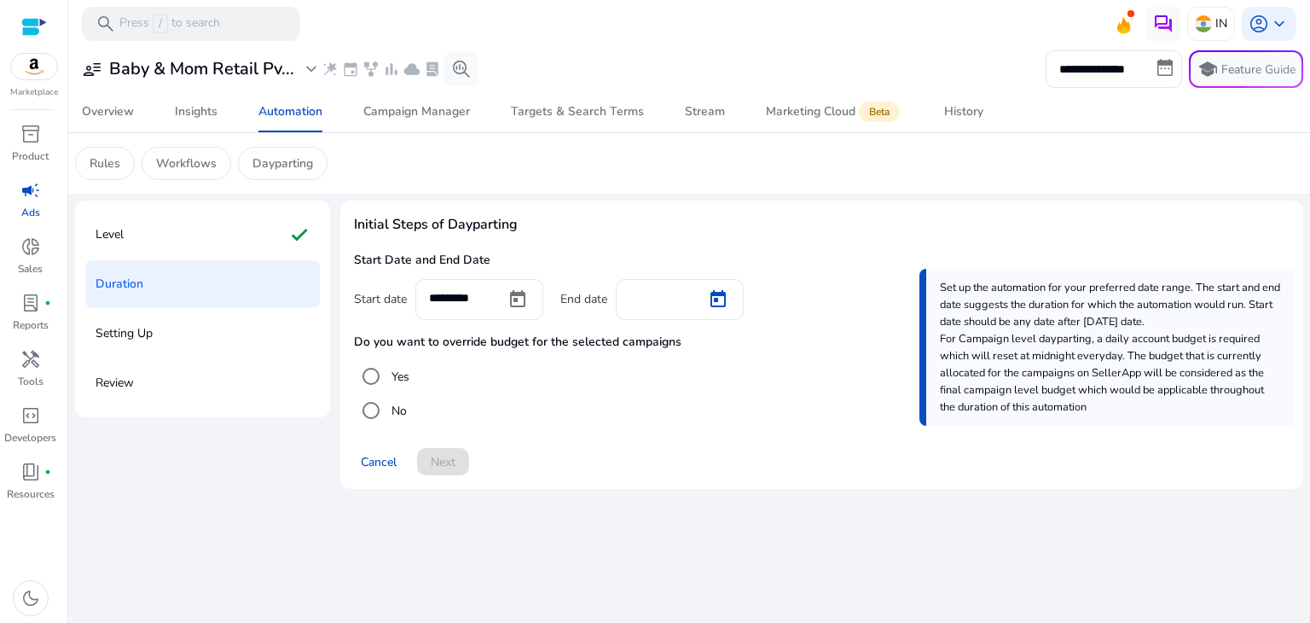
type input "*********"
click at [449, 465] on span "Next" at bounding box center [443, 462] width 25 height 18
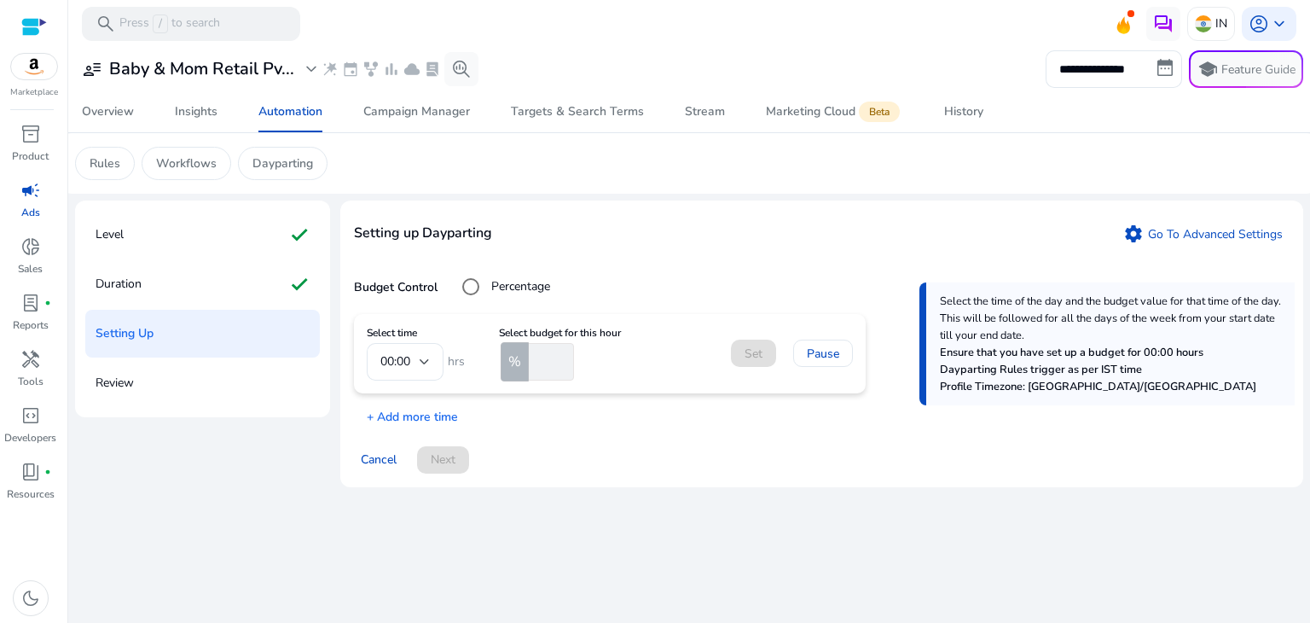
click at [529, 373] on input "number" at bounding box center [549, 362] width 49 height 38
type input "*"
click at [733, 354] on span at bounding box center [753, 353] width 45 height 41
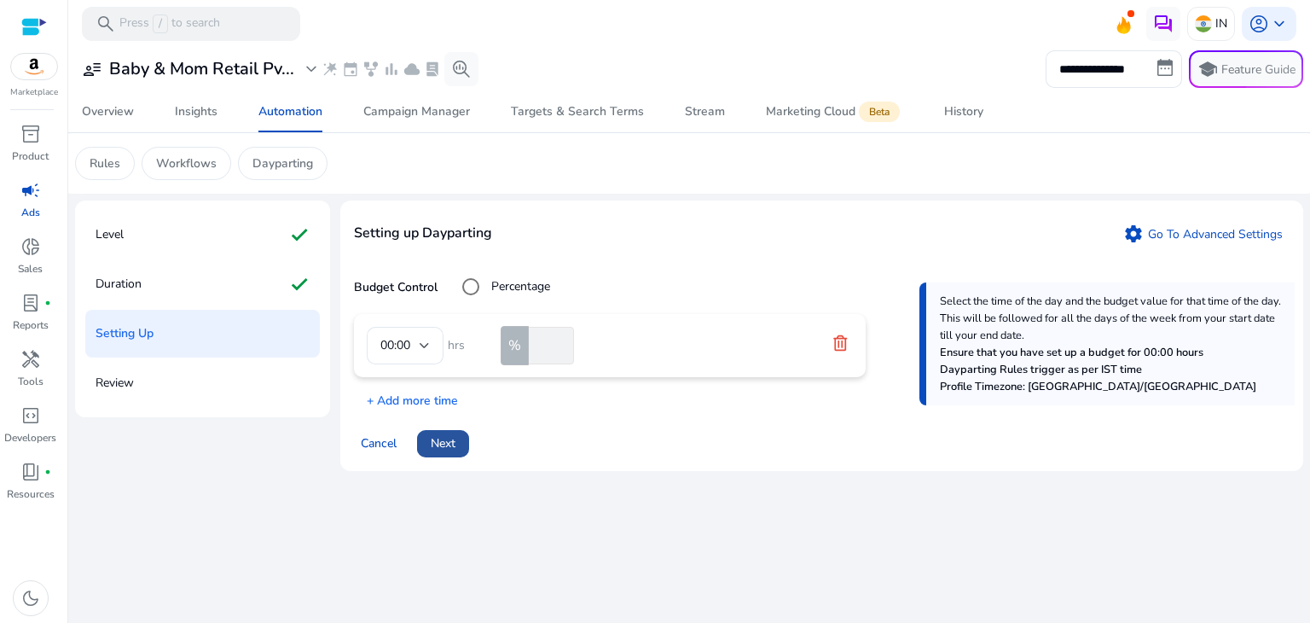
click at [448, 448] on span "Next" at bounding box center [443, 443] width 25 height 18
